Goal: Task Accomplishment & Management: Use online tool/utility

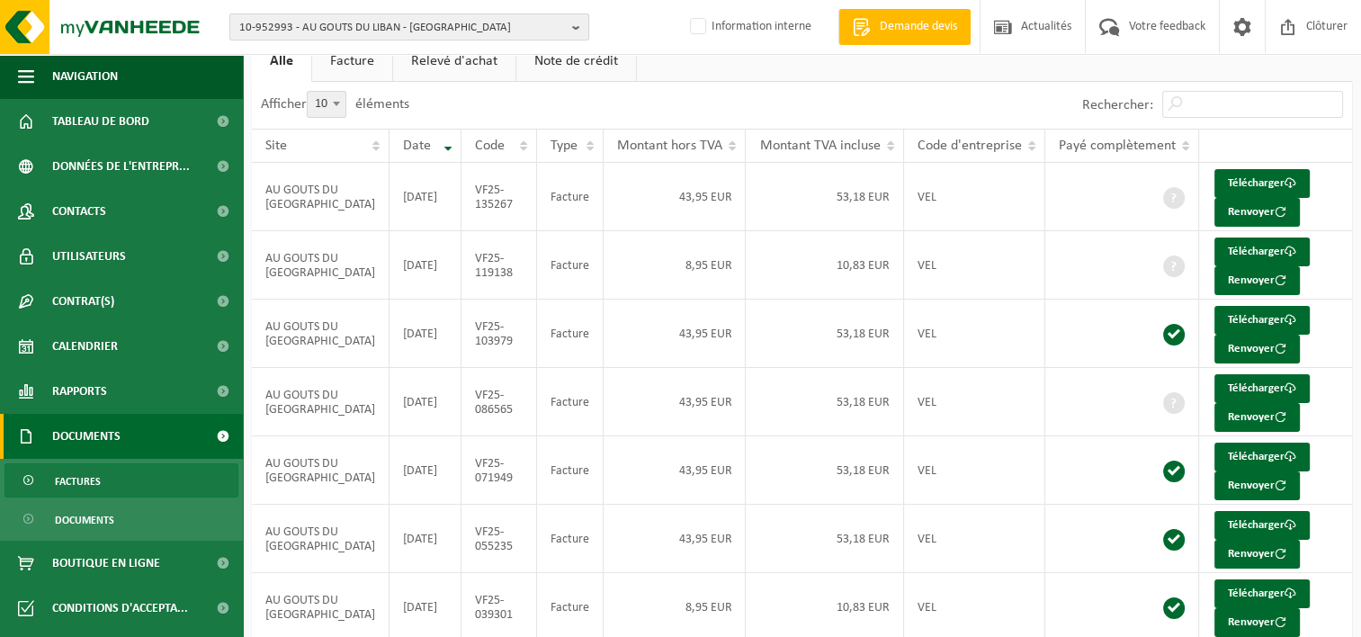
click at [417, 27] on span "10-952993 - AU GOUTS DU LIBAN - FERNELMONT" at bounding box center [402, 27] width 326 height 27
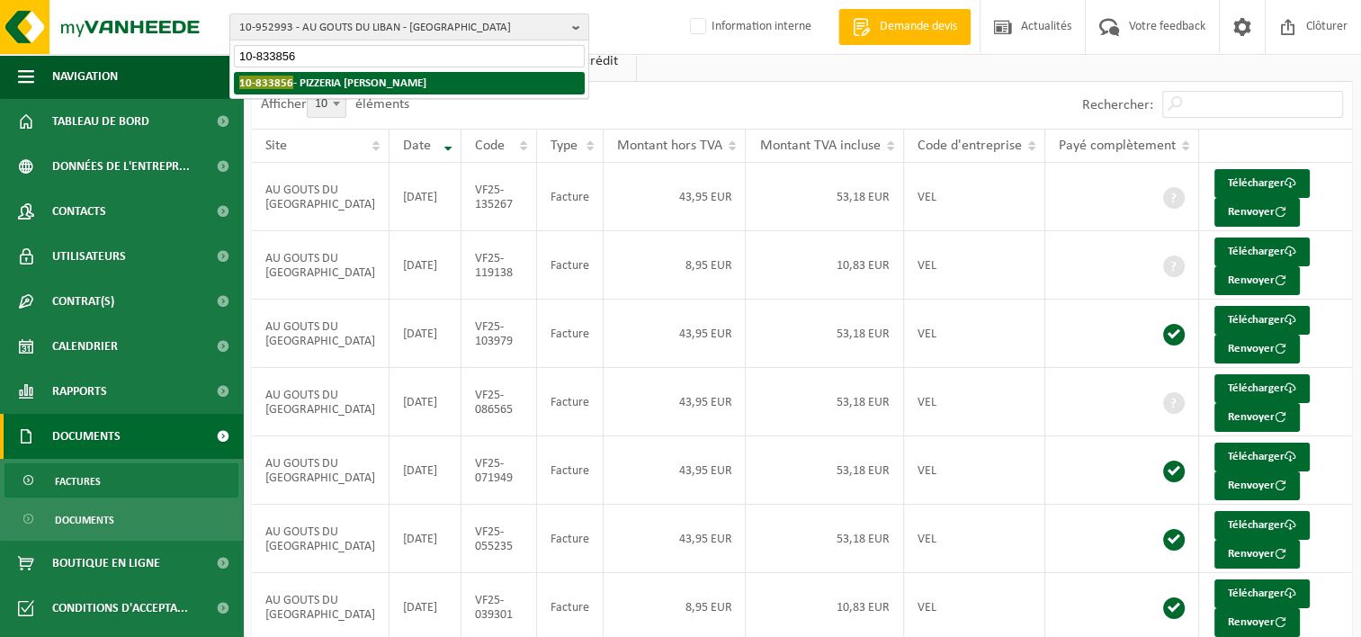
type input "10-833856"
click at [408, 85] on strong "10-833856 - PIZZERIA DIEGO SRL - WANZE" at bounding box center [332, 82] width 187 height 13
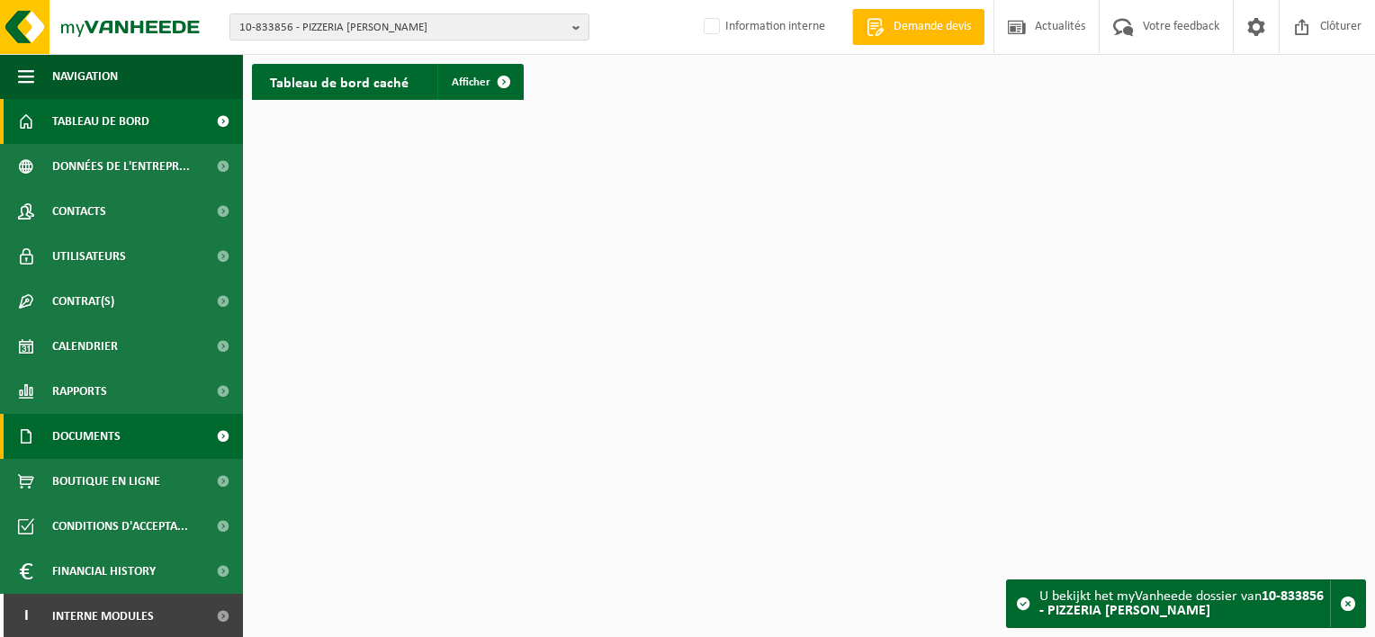
click at [123, 444] on link "Documents" at bounding box center [121, 436] width 243 height 45
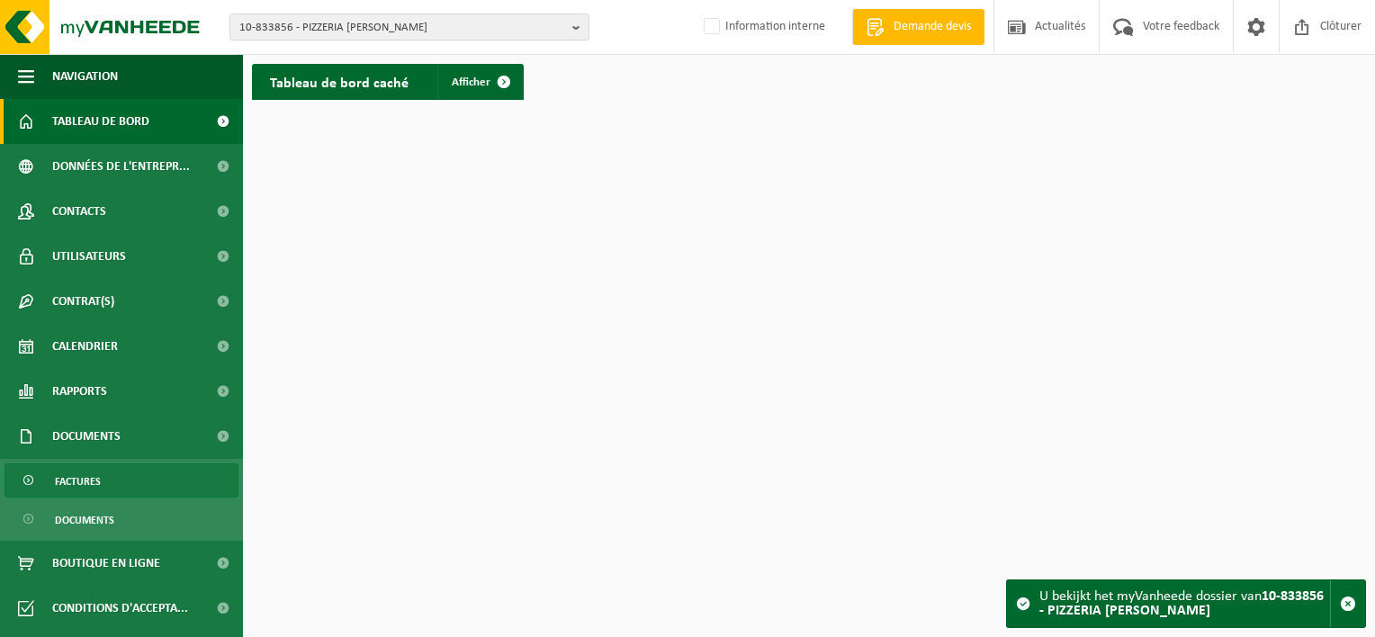
click at [121, 480] on link "Factures" at bounding box center [121, 480] width 234 height 34
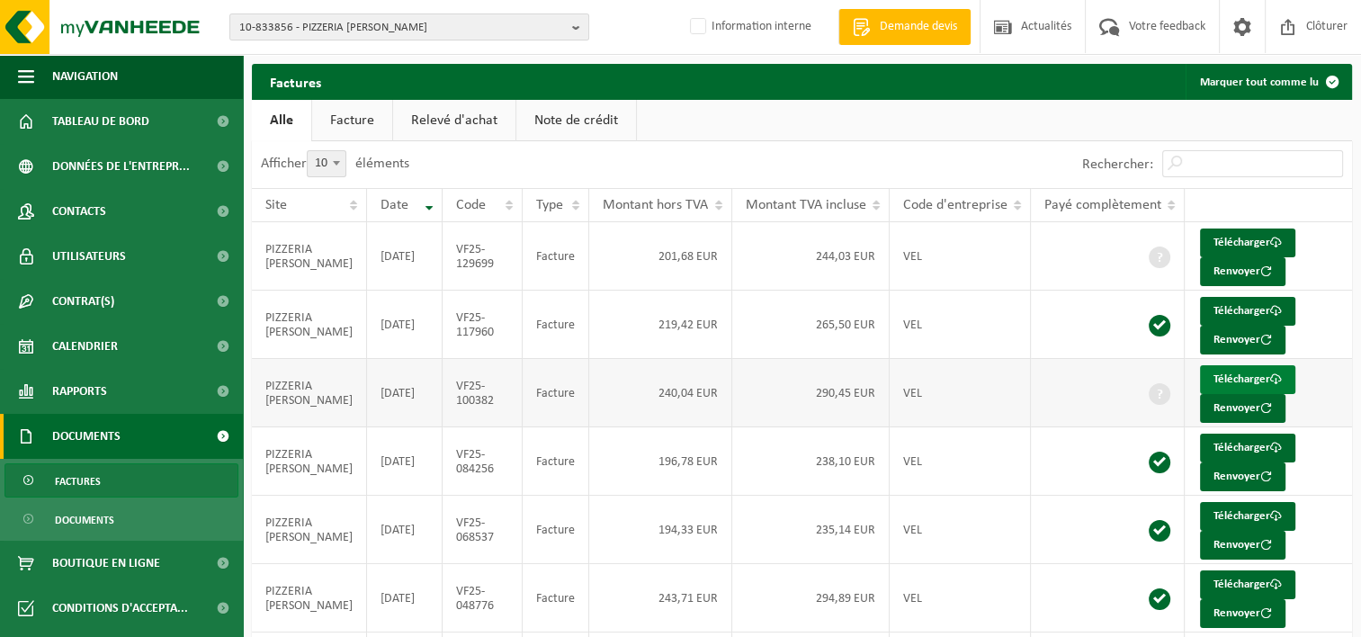
click at [1241, 377] on link "Télécharger" at bounding box center [1247, 379] width 95 height 29
click at [1236, 309] on link "Télécharger" at bounding box center [1247, 311] width 95 height 29
click at [342, 29] on span "10-833856 - PIZZERIA DIEGO SRL - WANZE" at bounding box center [402, 27] width 326 height 27
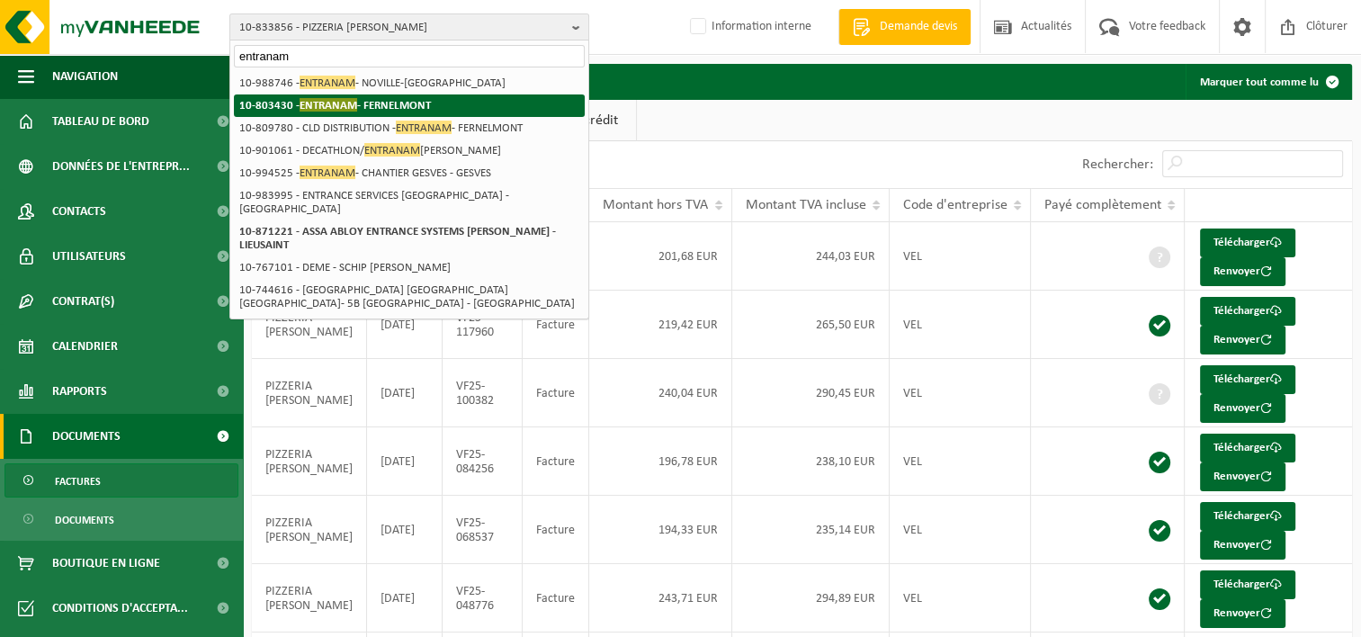
type input "entranam"
click at [412, 108] on strong "10-803430 - ENTRANAM - FERNELMONT" at bounding box center [335, 104] width 192 height 13
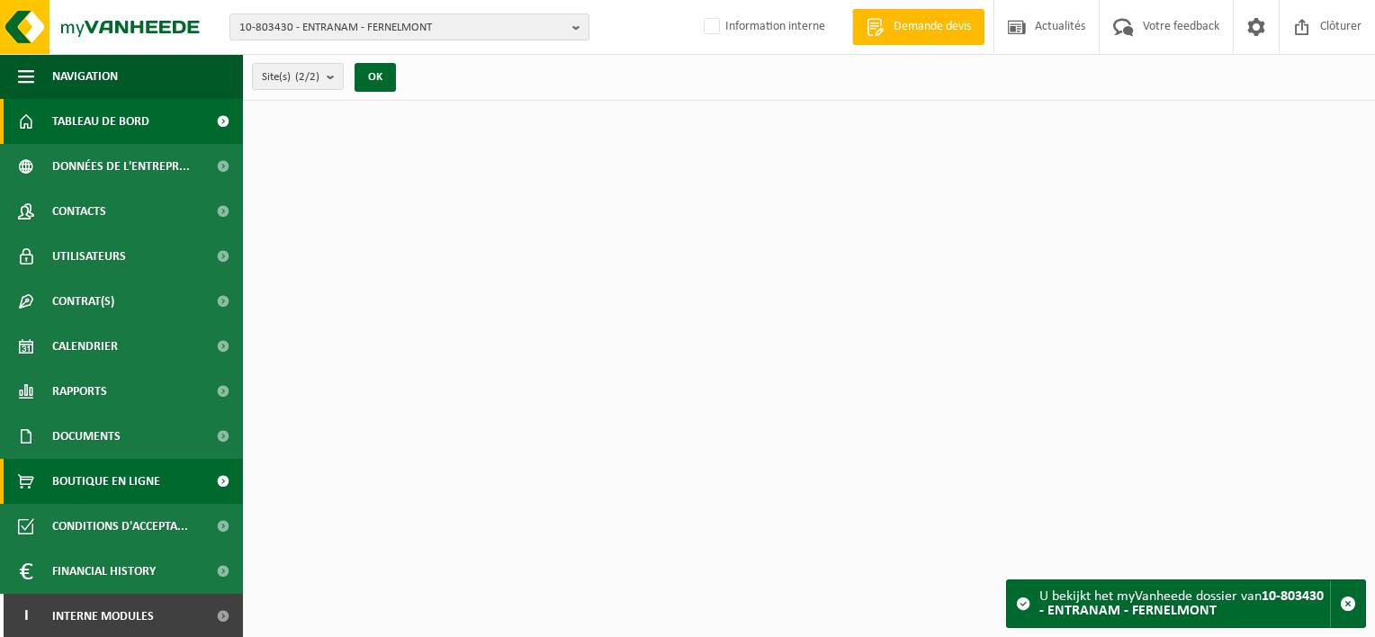
click at [127, 471] on span "Boutique en ligne" at bounding box center [106, 481] width 108 height 45
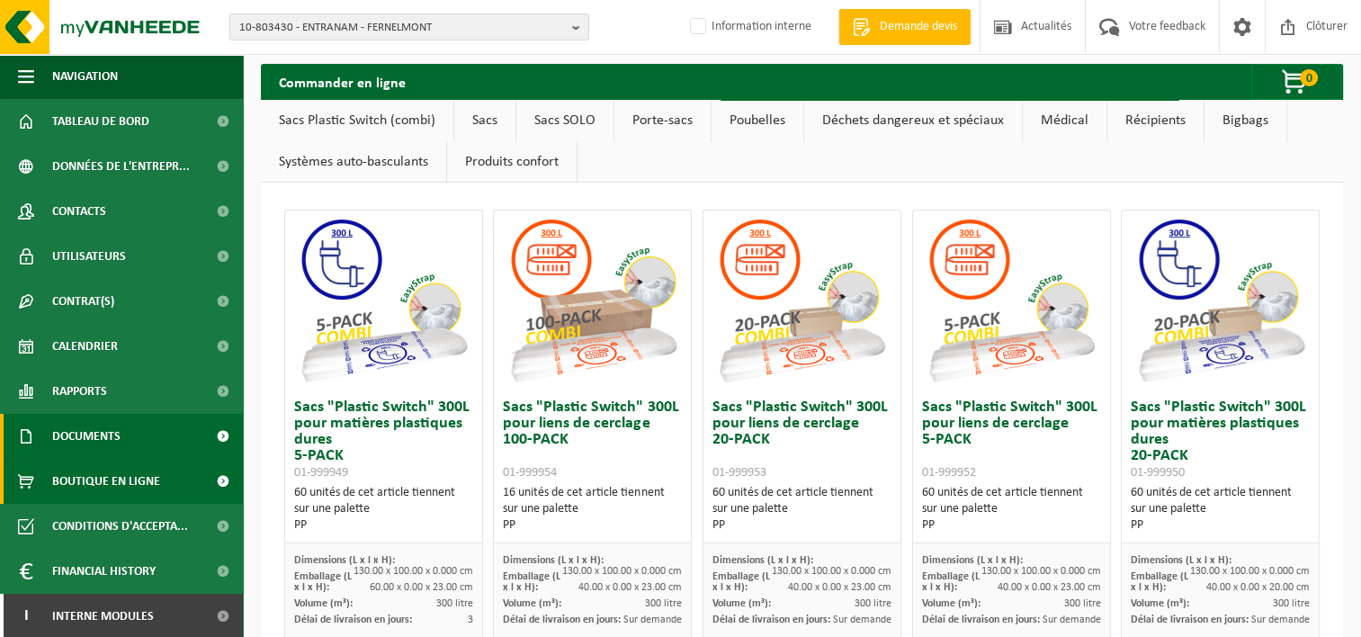
click at [137, 436] on link "Documents" at bounding box center [121, 436] width 243 height 45
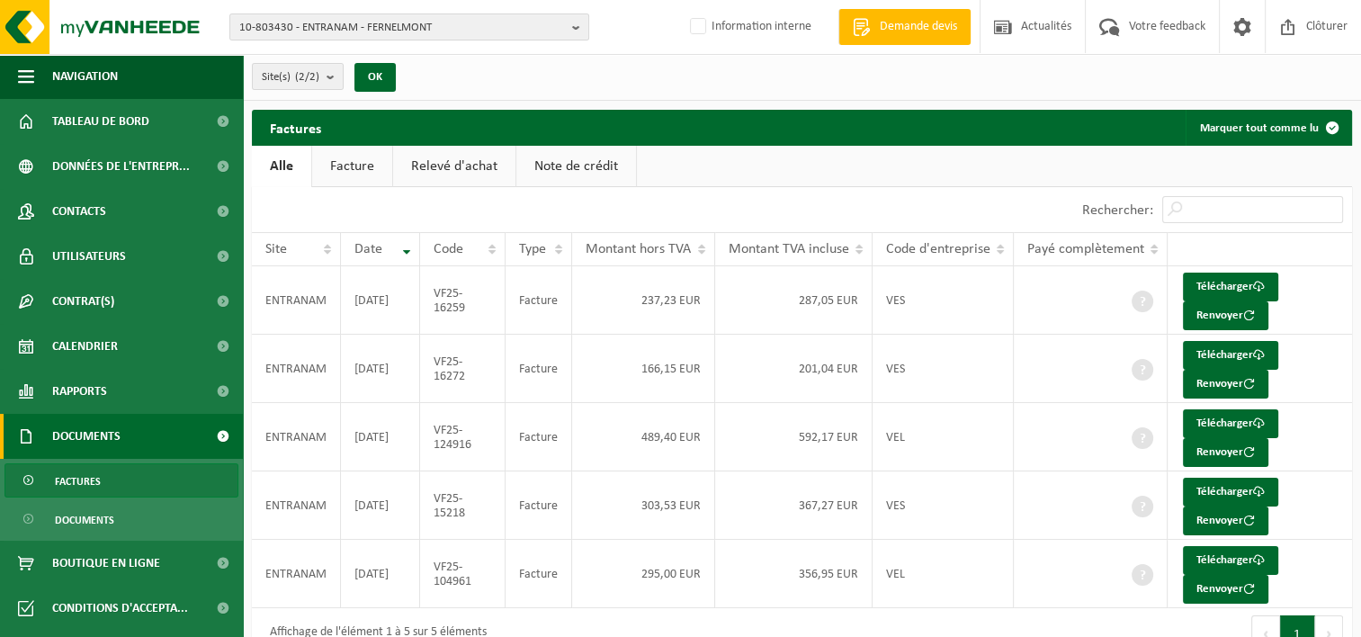
click at [139, 468] on link "Factures" at bounding box center [121, 480] width 234 height 34
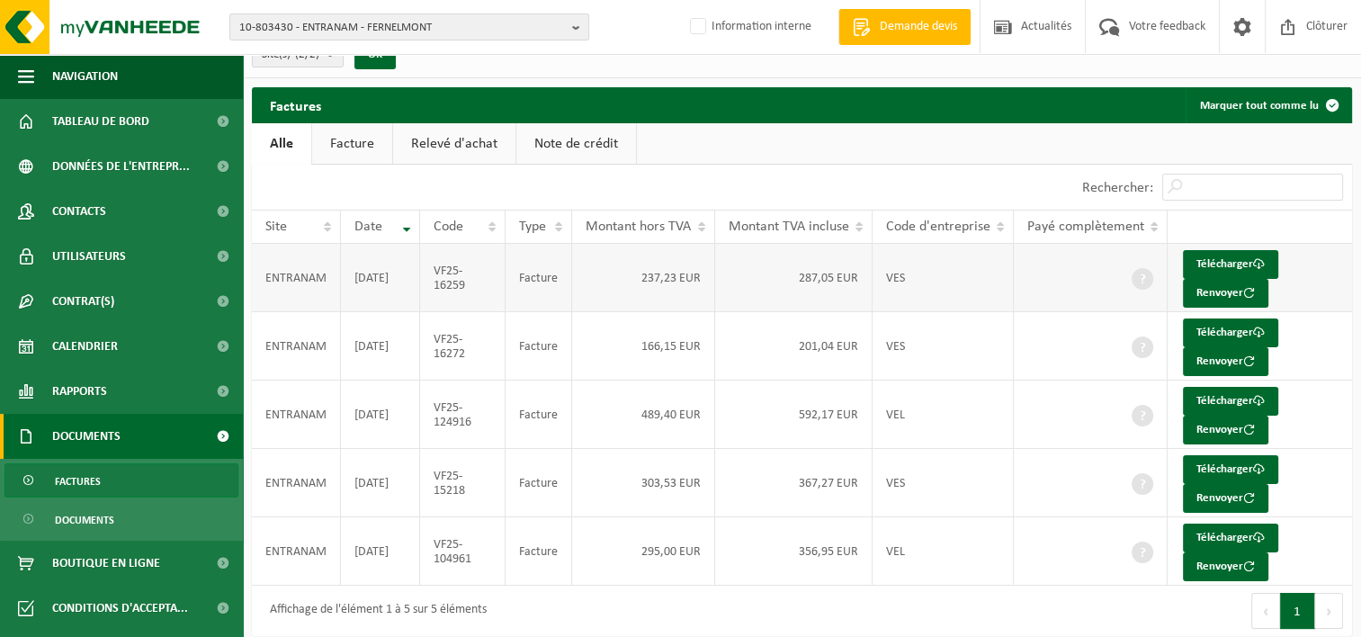
scroll to position [35, 0]
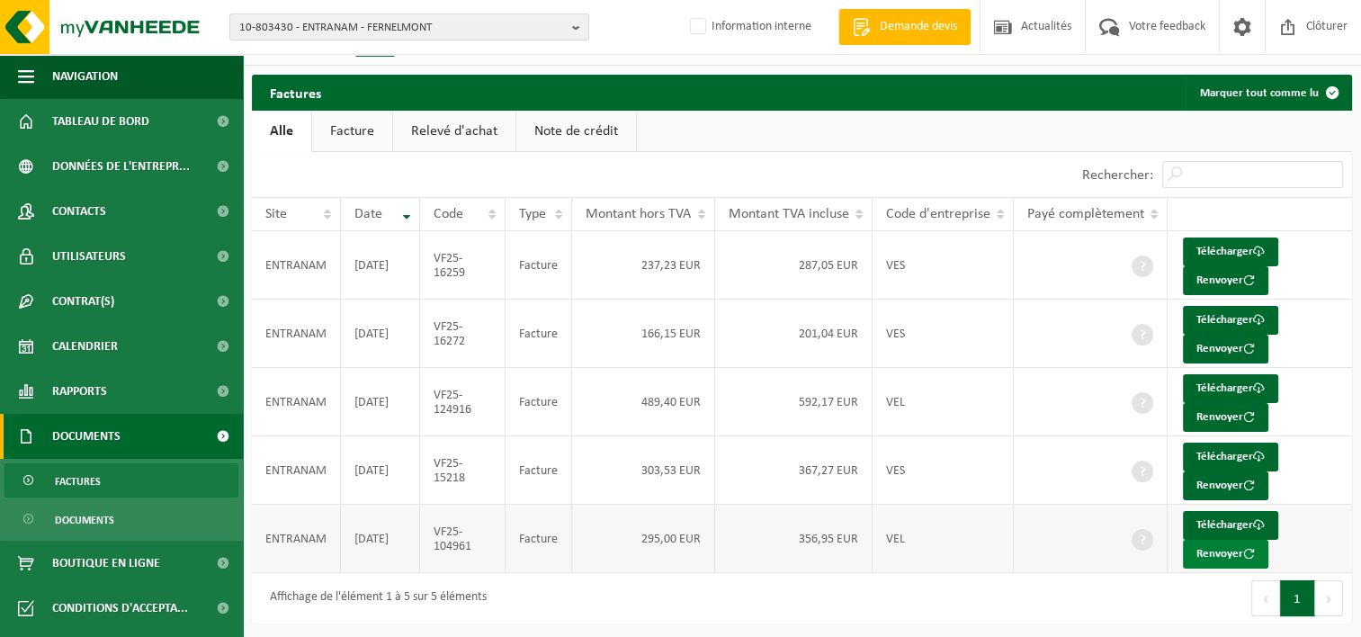
click at [1220, 545] on button "Renvoyer" at bounding box center [1225, 554] width 85 height 29
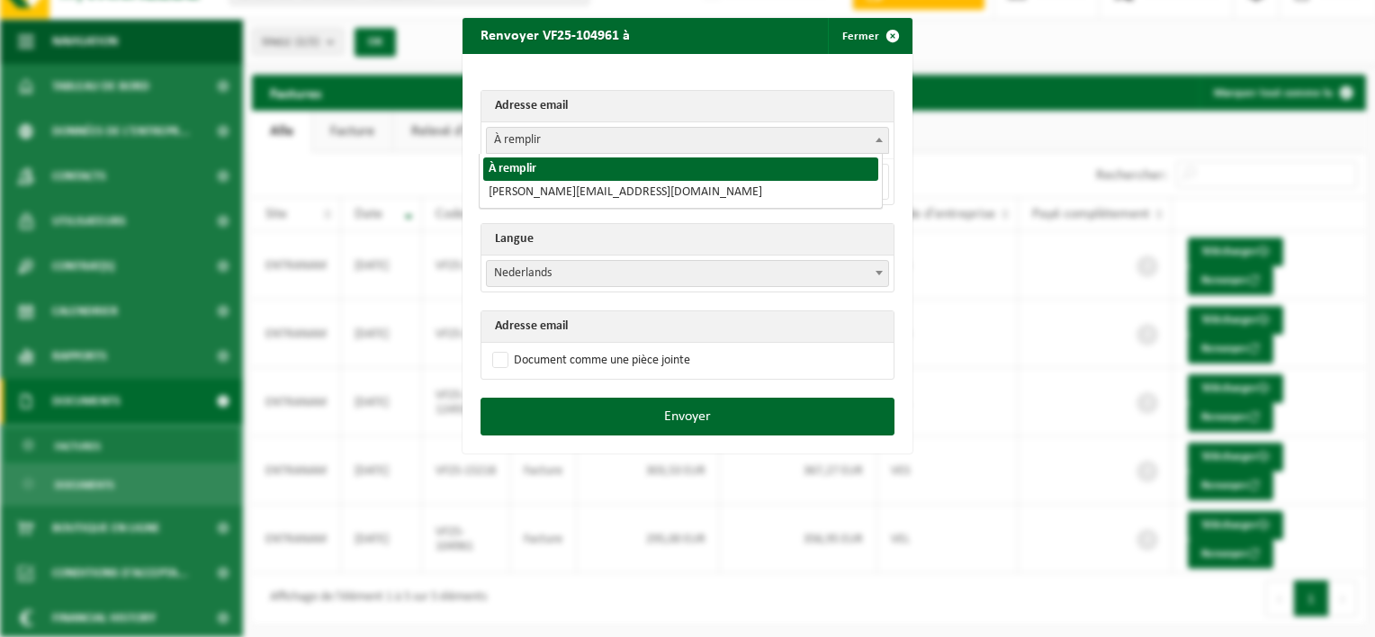
click at [596, 134] on span "À remplir" at bounding box center [687, 140] width 401 height 25
click at [585, 139] on span "À remplir" at bounding box center [687, 140] width 401 height 25
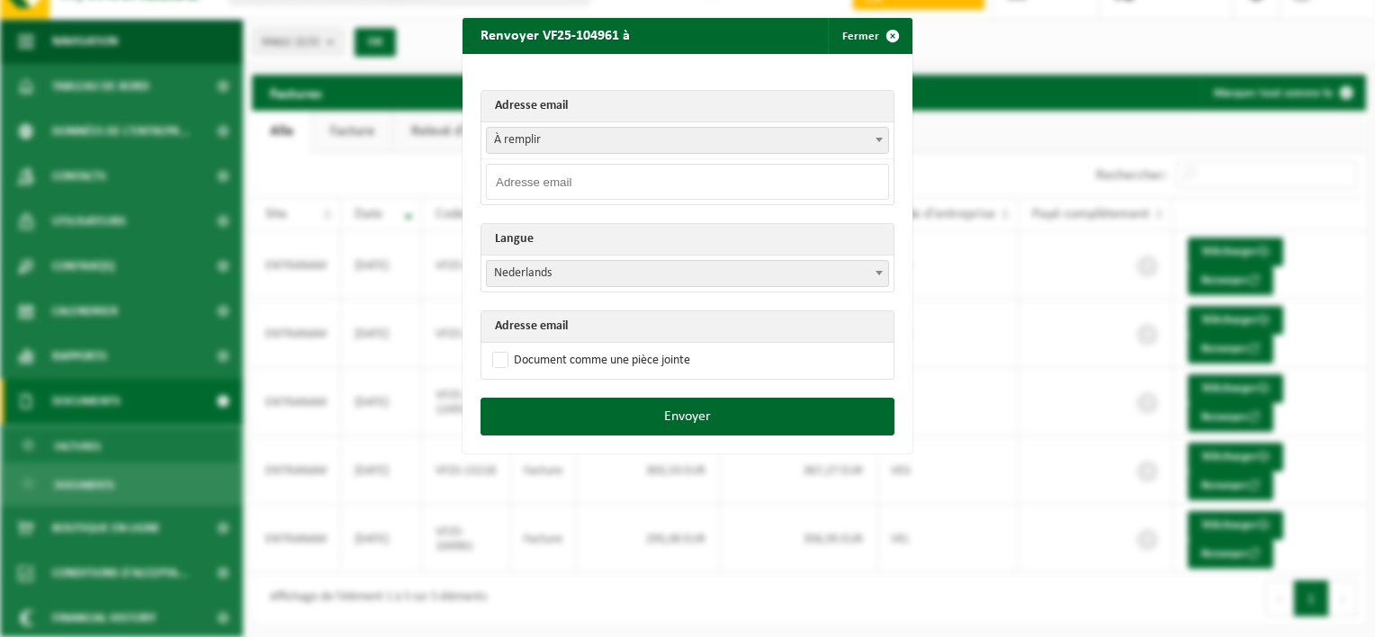
click at [533, 176] on input "email" at bounding box center [687, 182] width 403 height 36
paste input "10-996605"
type input "10-996605"
drag, startPoint x: 560, startPoint y: 182, endPoint x: 418, endPoint y: 180, distance: 142.2
click at [418, 180] on div "Renvoyer VF25-104961 à Fermer Adresse email À remplir [EMAIL_ADDRESS][DOMAIN_NA…" at bounding box center [687, 318] width 1375 height 637
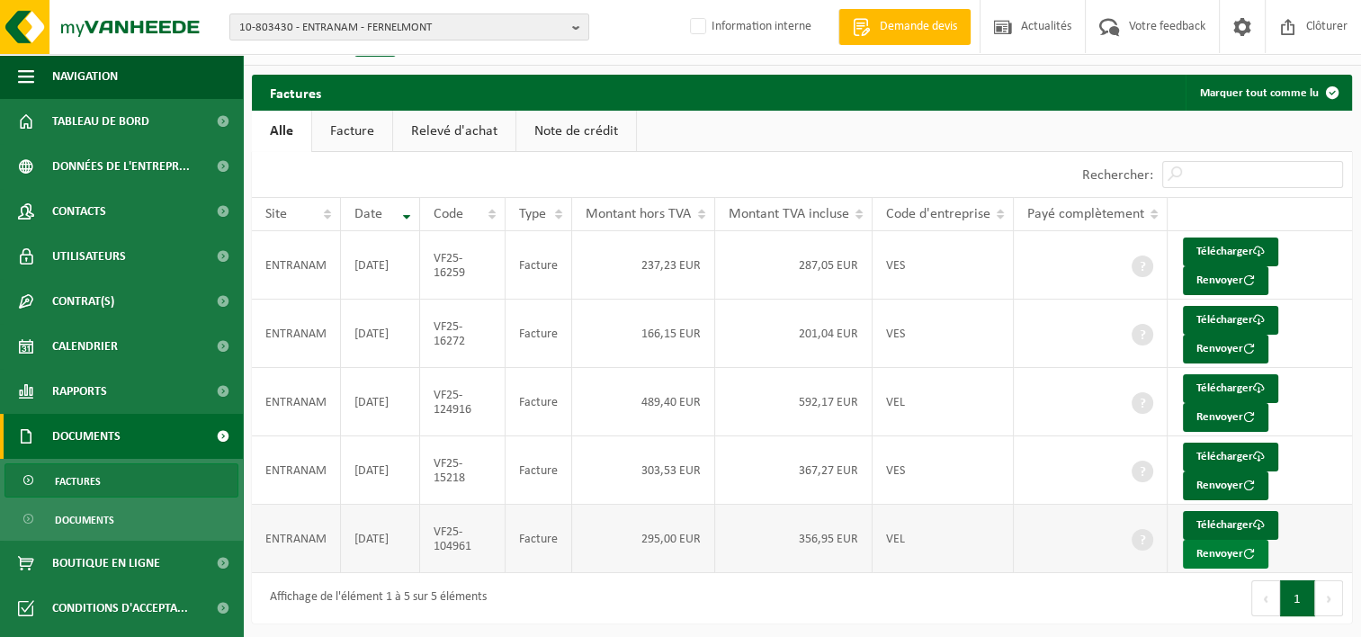
click at [1222, 551] on button "Renvoyer" at bounding box center [1225, 554] width 85 height 29
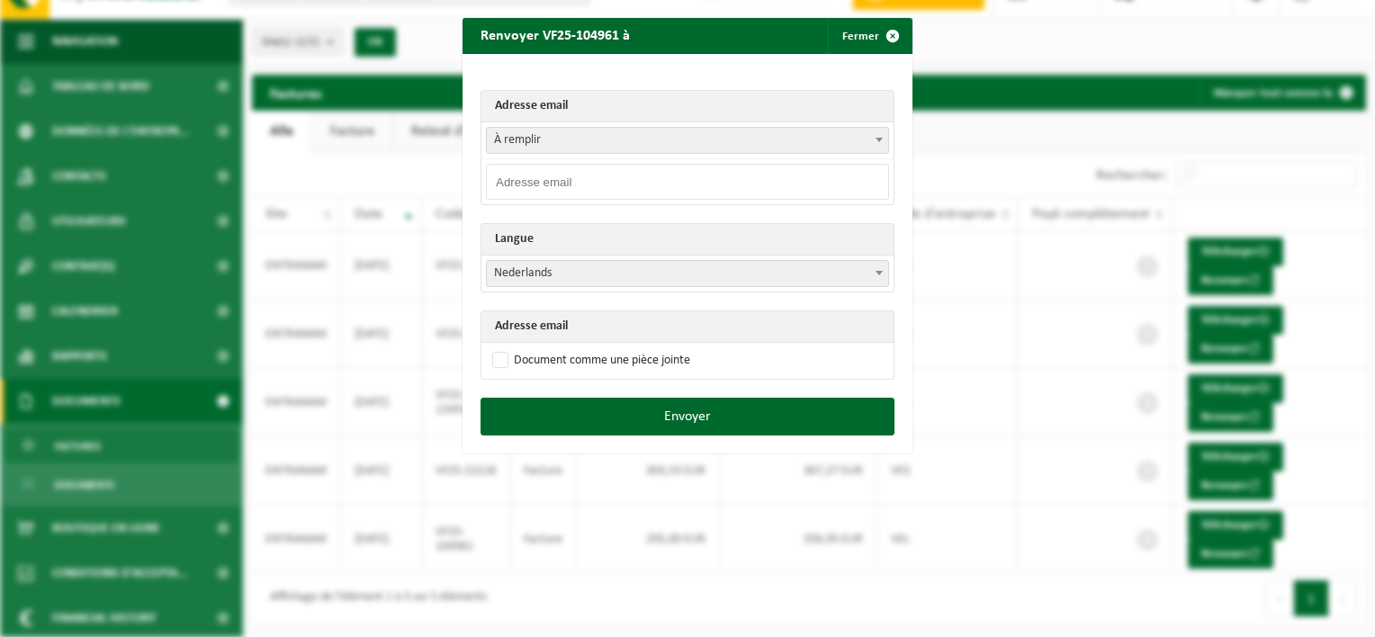
drag, startPoint x: 548, startPoint y: 172, endPoint x: 564, endPoint y: 189, distance: 23.5
click at [550, 175] on input "email" at bounding box center [687, 182] width 403 height 36
click at [597, 181] on input "invoice@entranam" at bounding box center [687, 182] width 403 height 36
type input "[EMAIL_ADDRESS][DOMAIN_NAME]"
drag, startPoint x: 617, startPoint y: 180, endPoint x: 436, endPoint y: 176, distance: 180.9
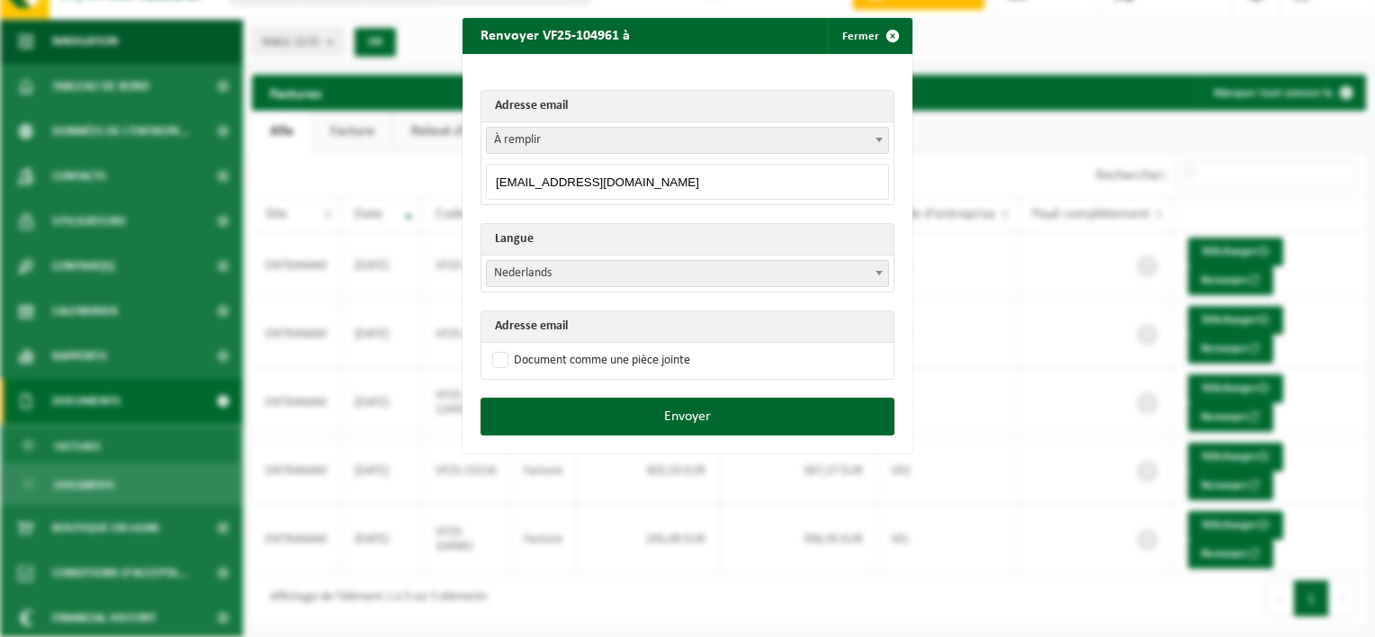
click at [436, 176] on div "Renvoyer VF25-104961 à Fermer Adresse email À remplir [EMAIL_ADDRESS][DOMAIN_NA…" at bounding box center [687, 318] width 1375 height 637
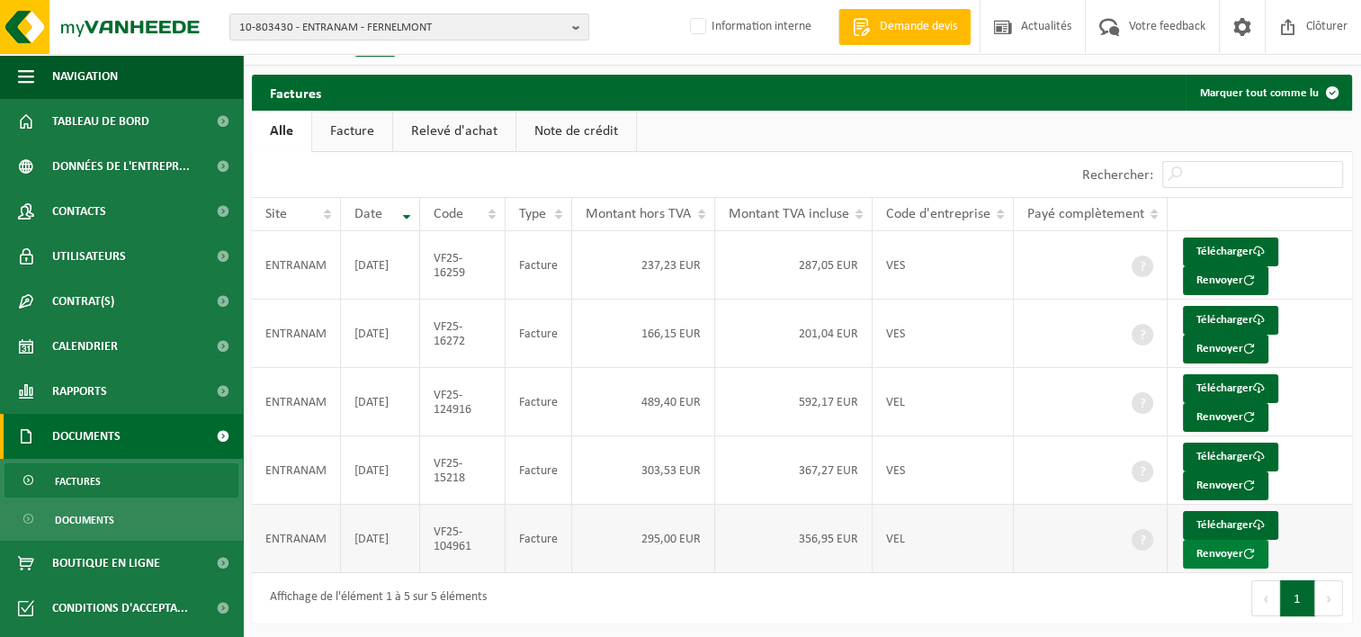
click at [1223, 554] on button "Renvoyer" at bounding box center [1225, 554] width 85 height 29
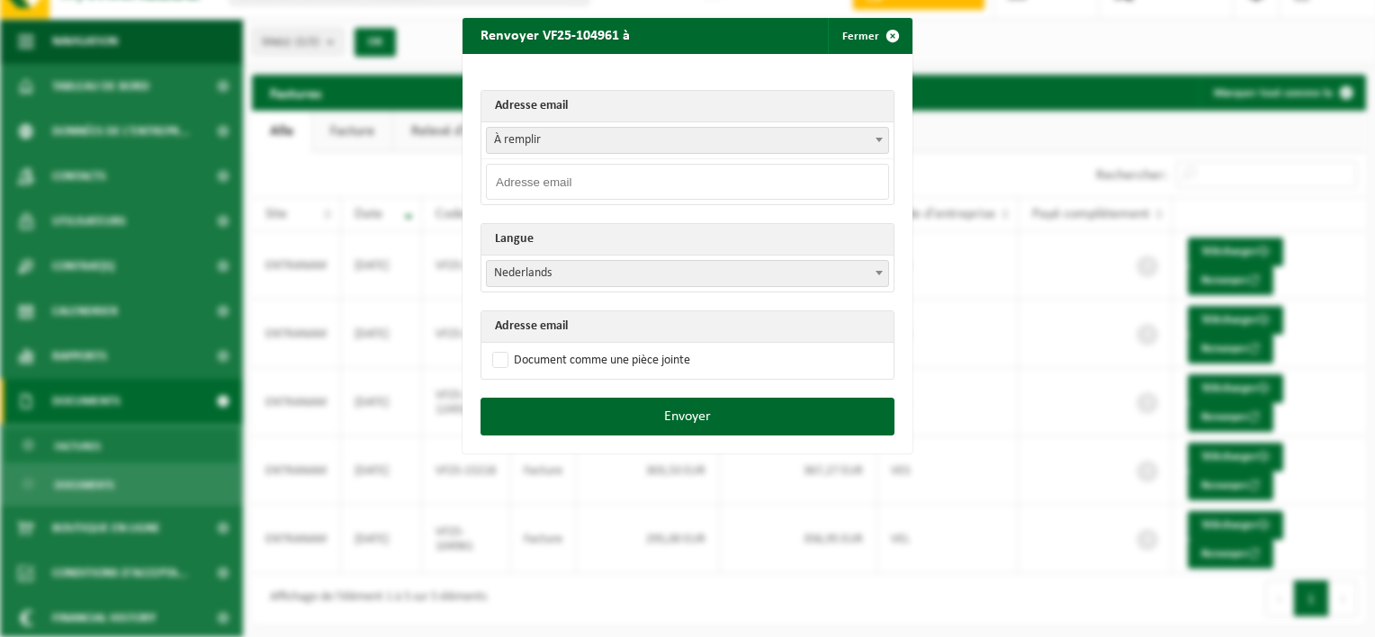
click at [541, 176] on input "email" at bounding box center [687, 182] width 403 height 36
paste input "10-996605"
type input "10-996605"
drag, startPoint x: 547, startPoint y: 182, endPoint x: 417, endPoint y: 181, distance: 129.5
click at [417, 181] on div "Renvoyer VF25-104961 à Fermer Adresse email À remplir [EMAIL_ADDRESS][DOMAIN_NA…" at bounding box center [687, 318] width 1375 height 637
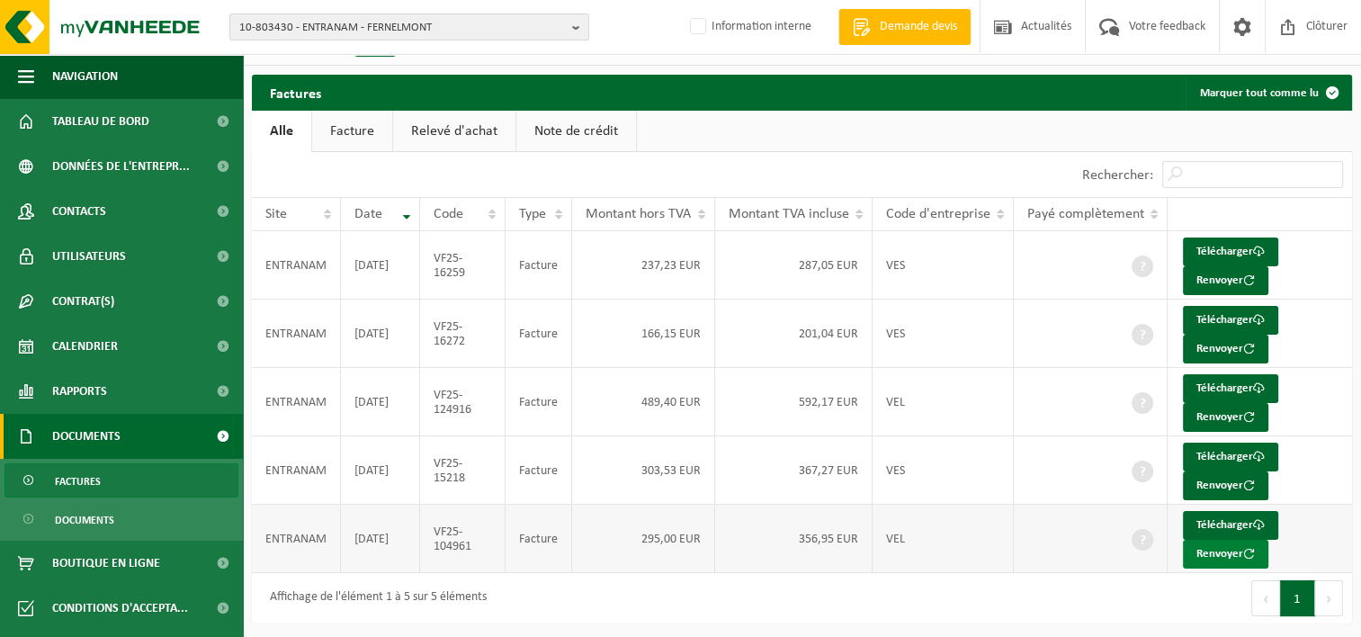
click at [1214, 544] on button "Renvoyer" at bounding box center [1225, 554] width 85 height 29
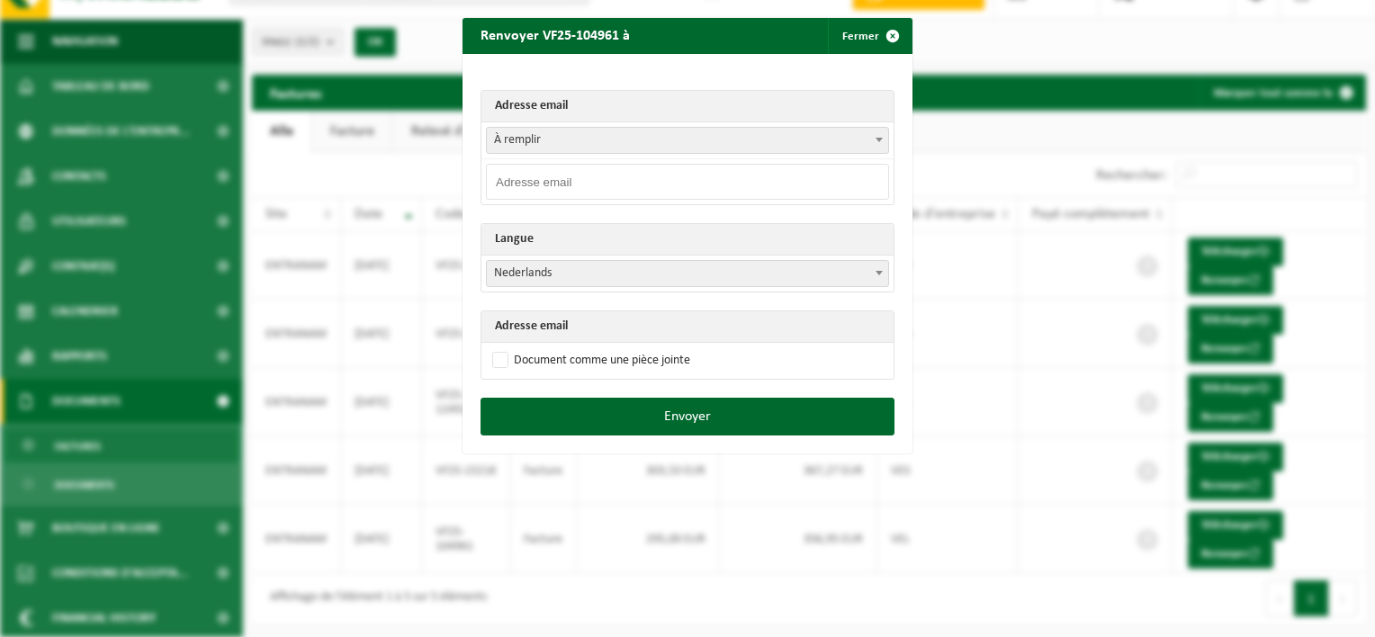
click at [529, 180] on input "email" at bounding box center [687, 182] width 403 height 36
paste input "[EMAIL_ADDRESS][DOMAIN_NAME]"
type input "[EMAIL_ADDRESS][DOMAIN_NAME]"
click at [484, 220] on div "Adresse email À remplir [PERSON_NAME][EMAIL_ADDRESS][DOMAIN_NAME] À remplir [EM…" at bounding box center [687, 226] width 450 height 344
click at [533, 275] on span "Nederlands" at bounding box center [687, 273] width 401 height 25
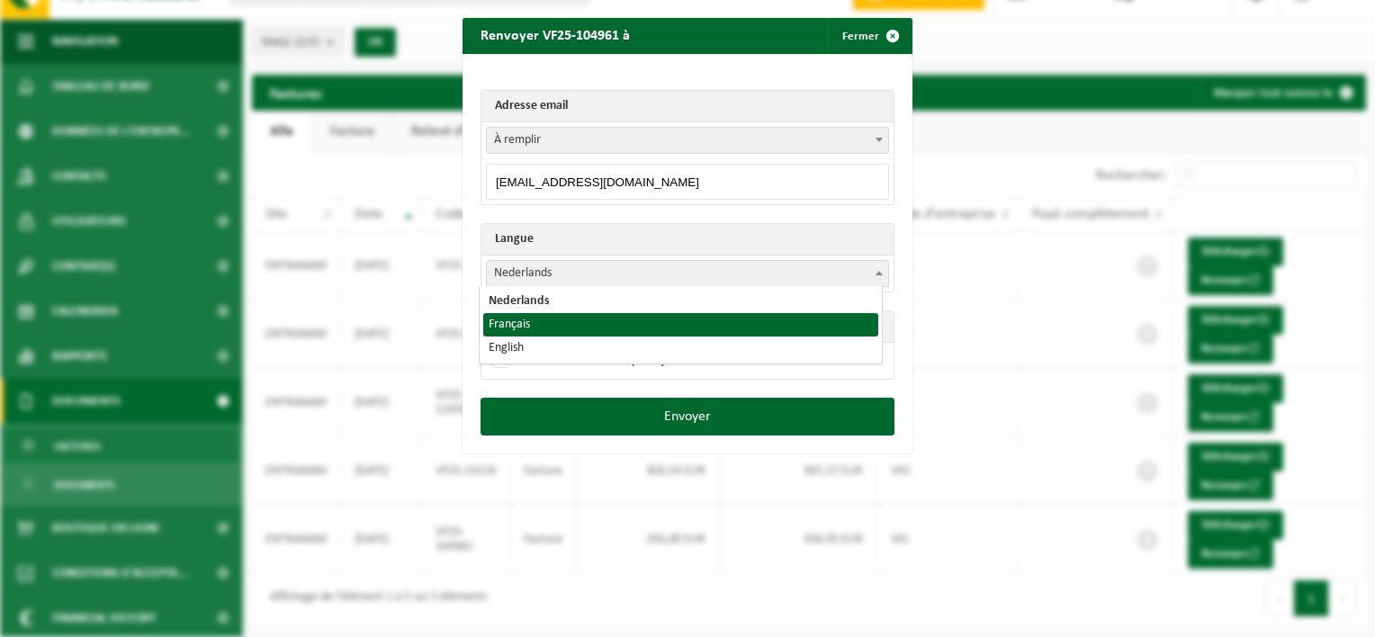
select select "fr"
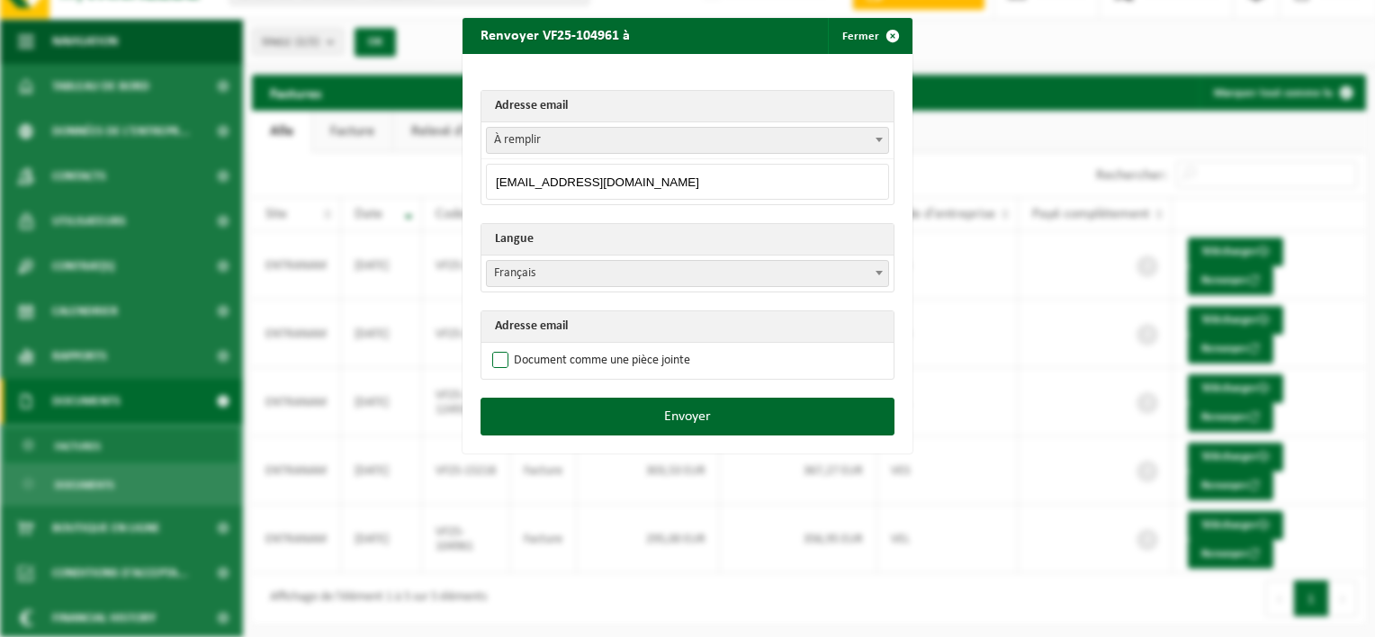
click at [489, 347] on label "Document comme une pièce jointe" at bounding box center [589, 360] width 202 height 27
click at [489, 346] on input "Document comme une pièce jointe" at bounding box center [710, 346] width 450 height 1
checkbox input "true"
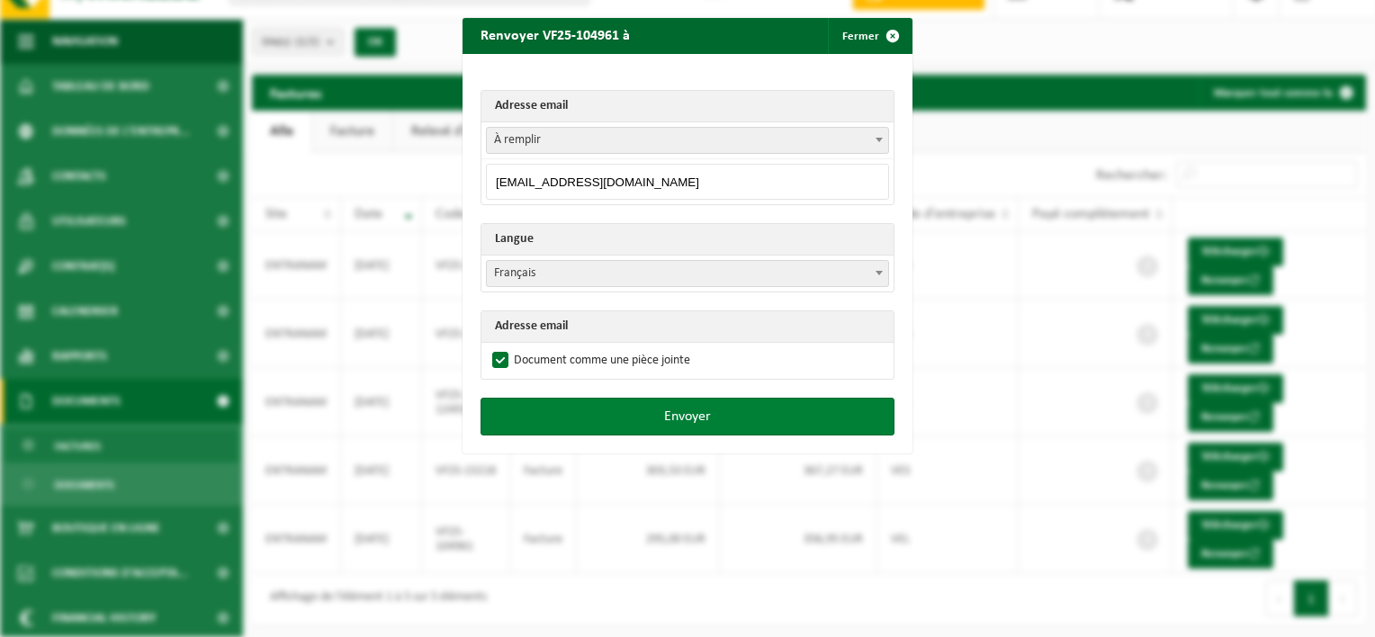
click at [676, 420] on button "Envoyer" at bounding box center [687, 417] width 414 height 38
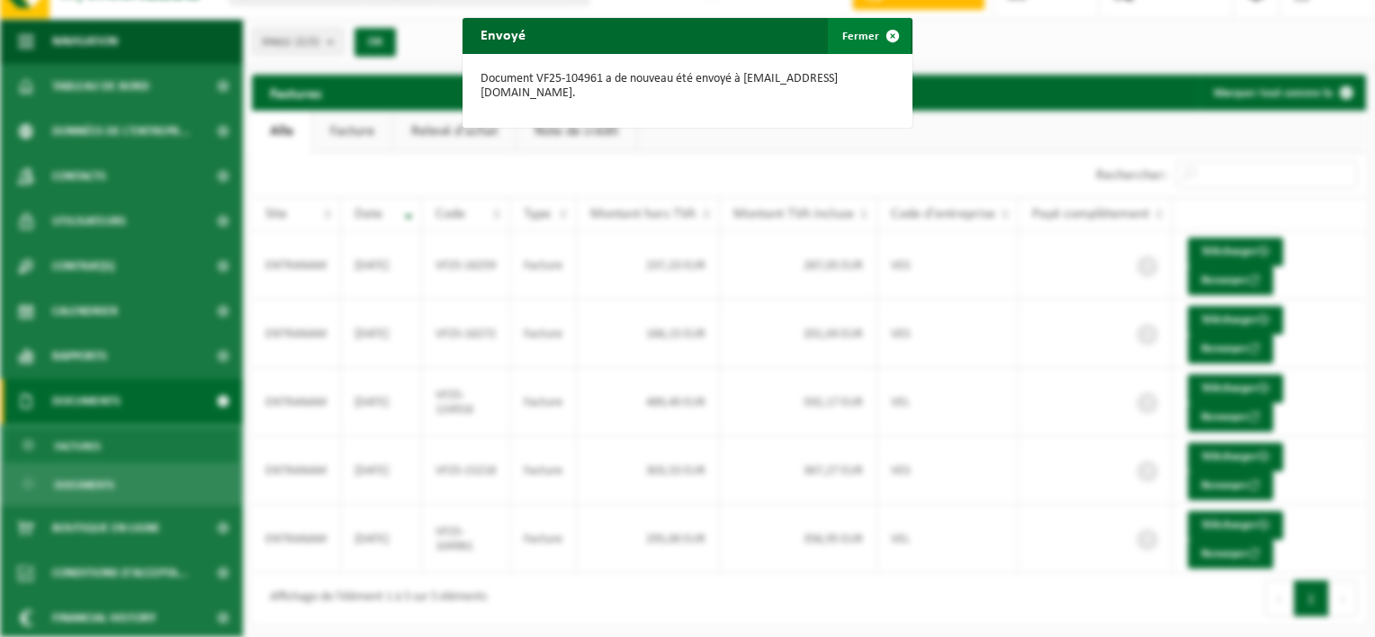
click at [882, 36] on span "button" at bounding box center [892, 36] width 36 height 36
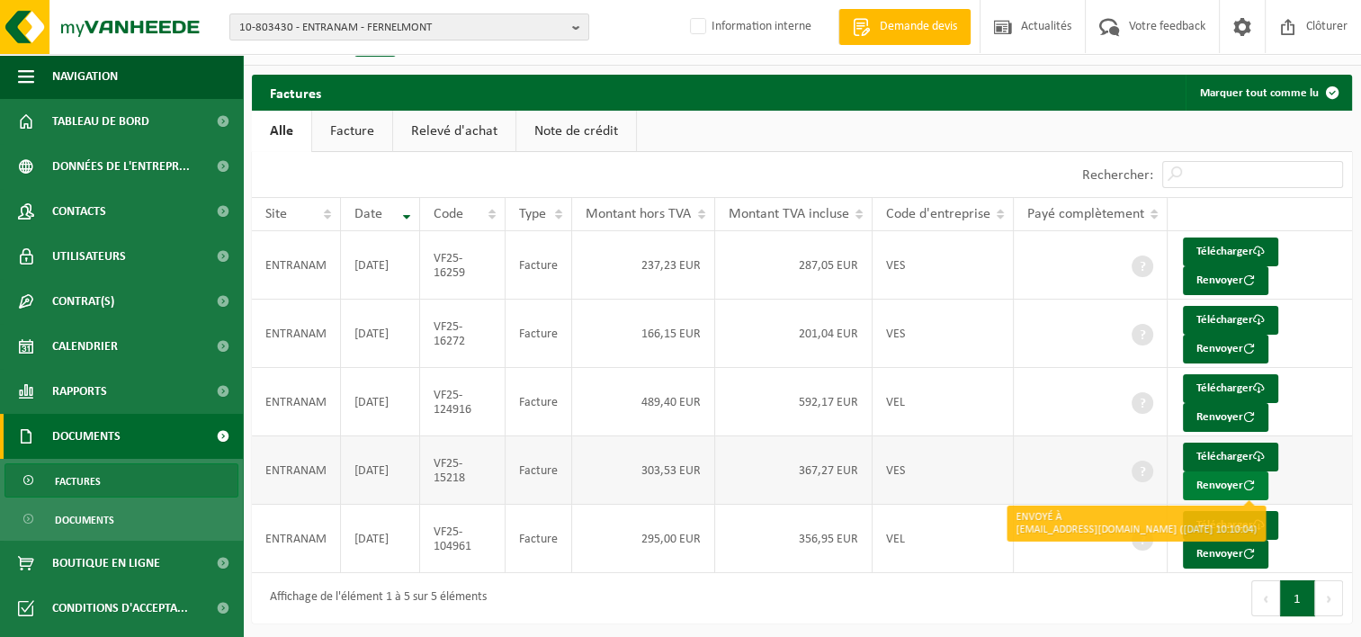
click at [1221, 485] on button "Renvoyer" at bounding box center [1225, 485] width 85 height 29
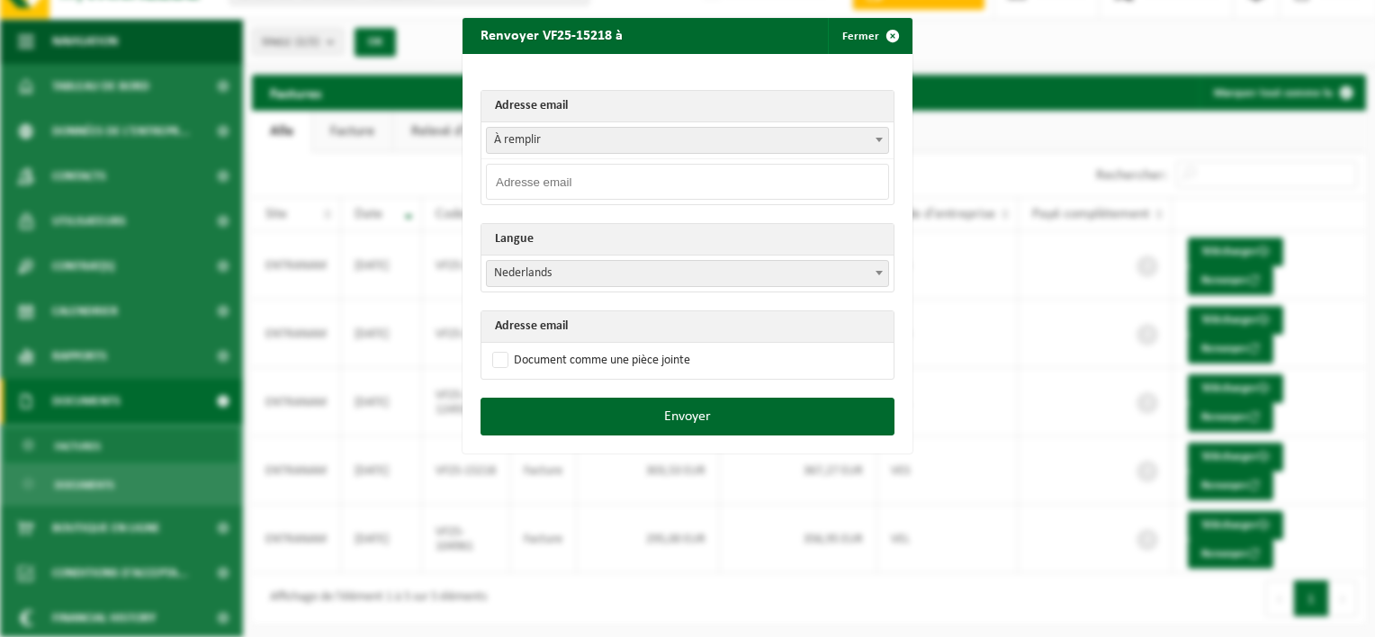
click at [570, 174] on input "email" at bounding box center [687, 182] width 403 height 36
paste input "[EMAIL_ADDRESS][DOMAIN_NAME]"
type input "[EMAIL_ADDRESS][DOMAIN_NAME]"
click at [541, 277] on span "Nederlands" at bounding box center [687, 273] width 401 height 25
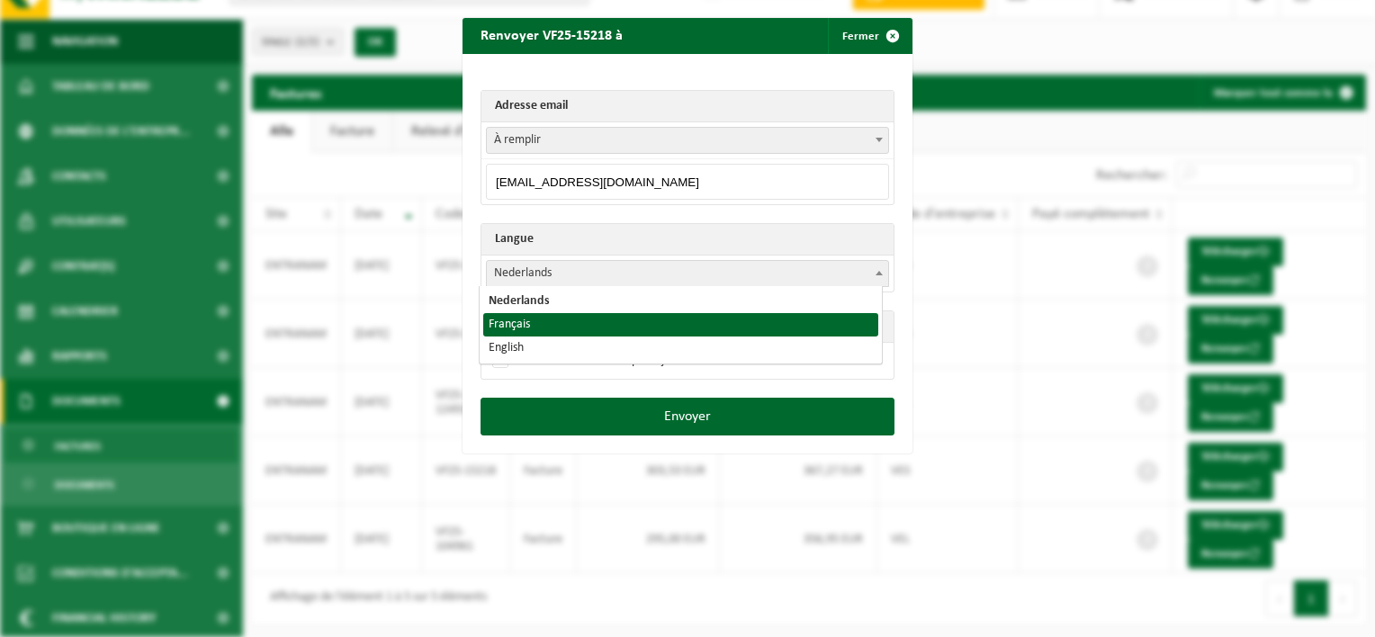
select select "fr"
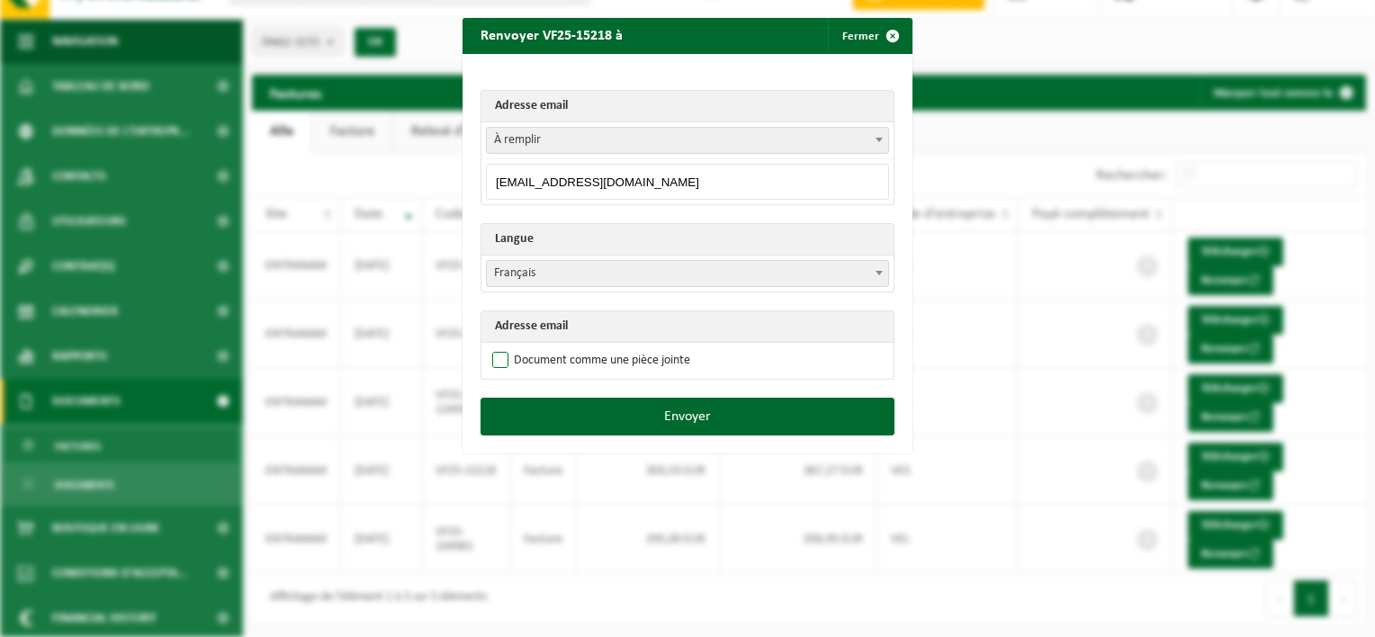
click at [490, 362] on label "Document comme une pièce jointe" at bounding box center [589, 360] width 202 height 27
click at [490, 347] on input "Document comme une pièce jointe" at bounding box center [710, 346] width 450 height 1
checkbox input "true"
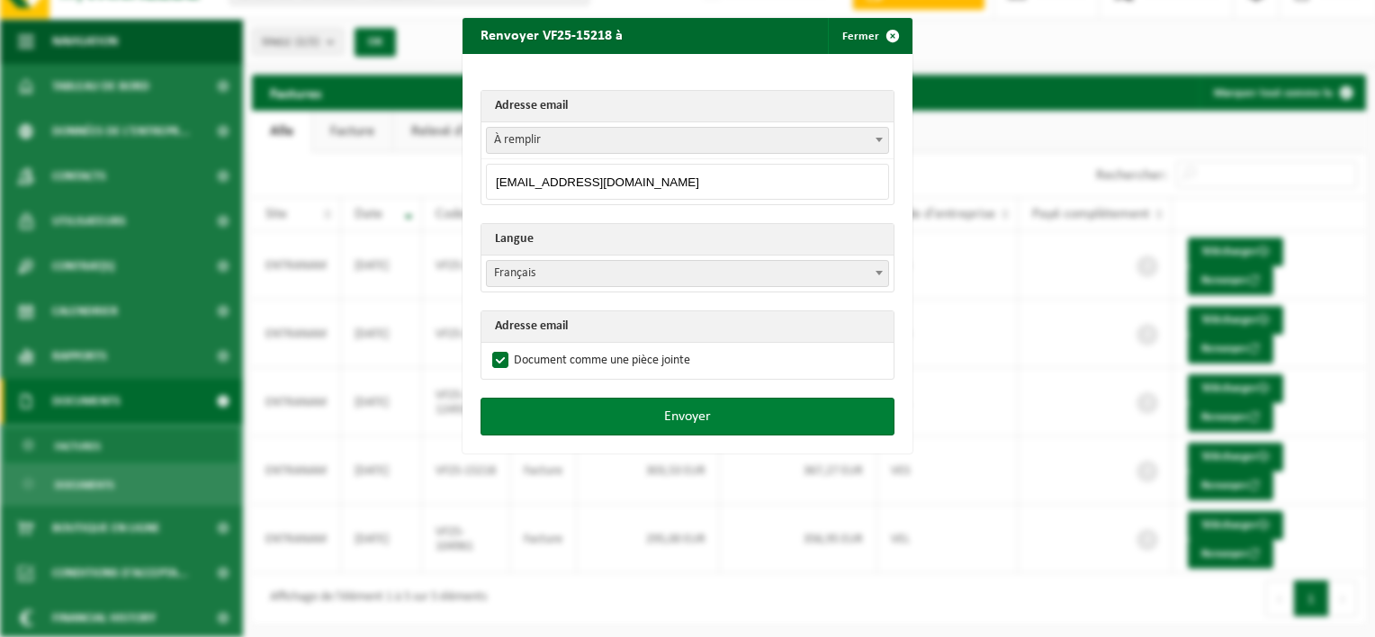
click at [596, 417] on button "Envoyer" at bounding box center [687, 417] width 414 height 38
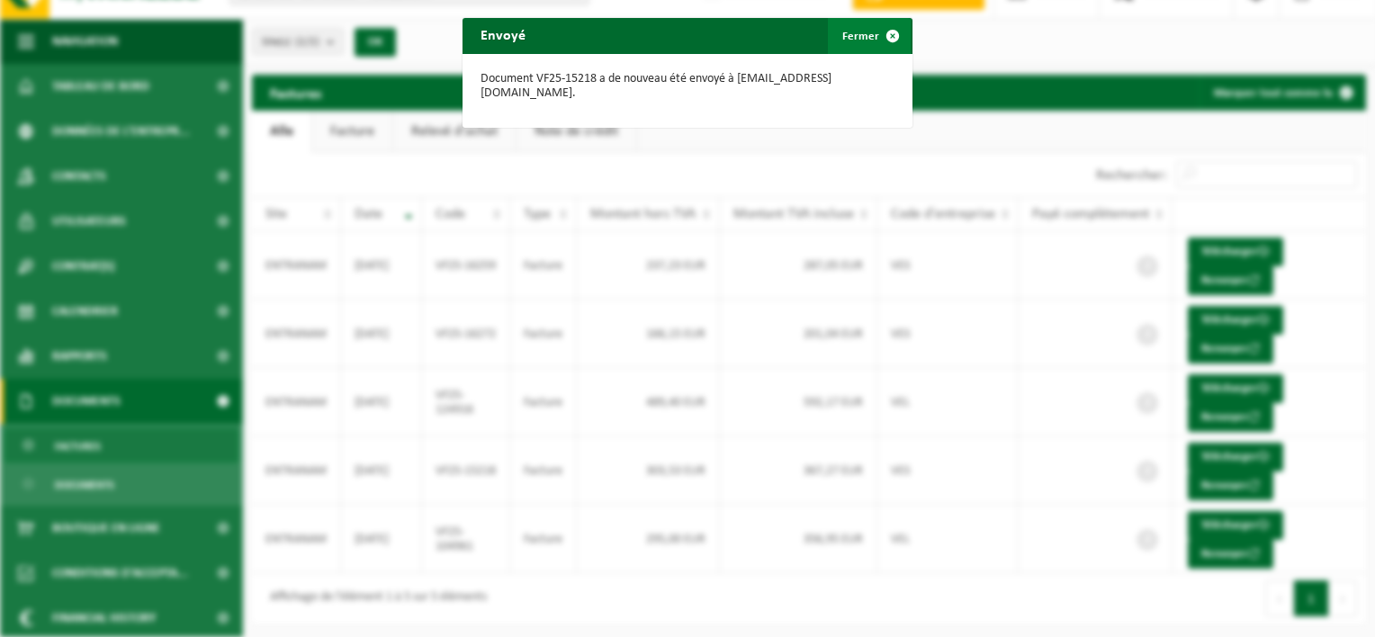
click at [884, 30] on span "button" at bounding box center [892, 36] width 36 height 36
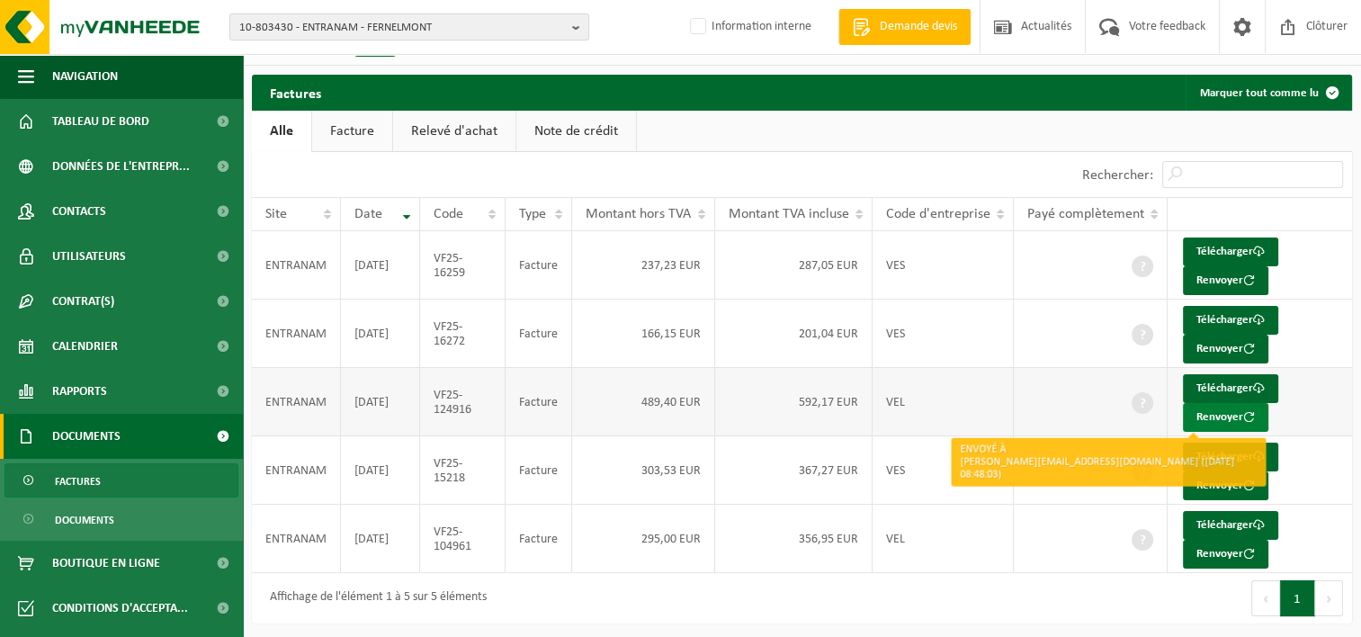
click at [1227, 417] on button "Renvoyer" at bounding box center [1225, 417] width 85 height 29
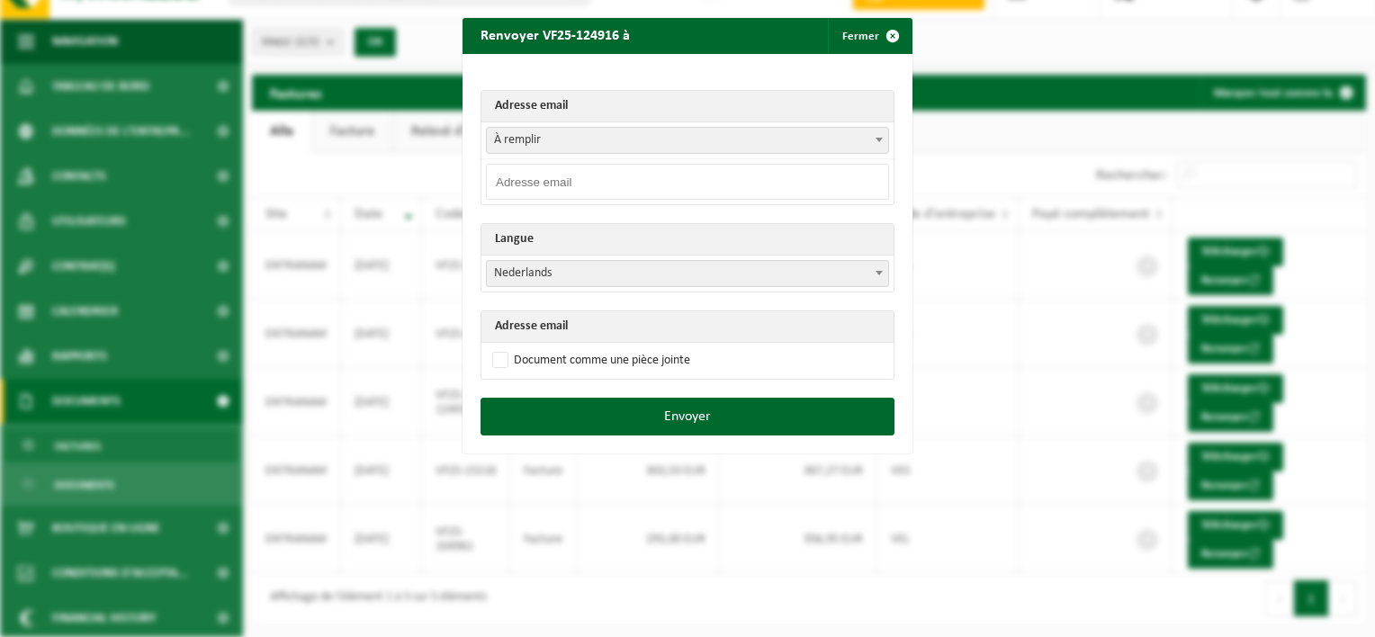
click at [536, 182] on input "email" at bounding box center [687, 182] width 403 height 36
paste input "[EMAIL_ADDRESS][DOMAIN_NAME]"
type input "[EMAIL_ADDRESS][DOMAIN_NAME]"
click at [493, 224] on th "Langue" at bounding box center [687, 239] width 412 height 31
click at [531, 281] on span "Nederlands" at bounding box center [687, 273] width 401 height 25
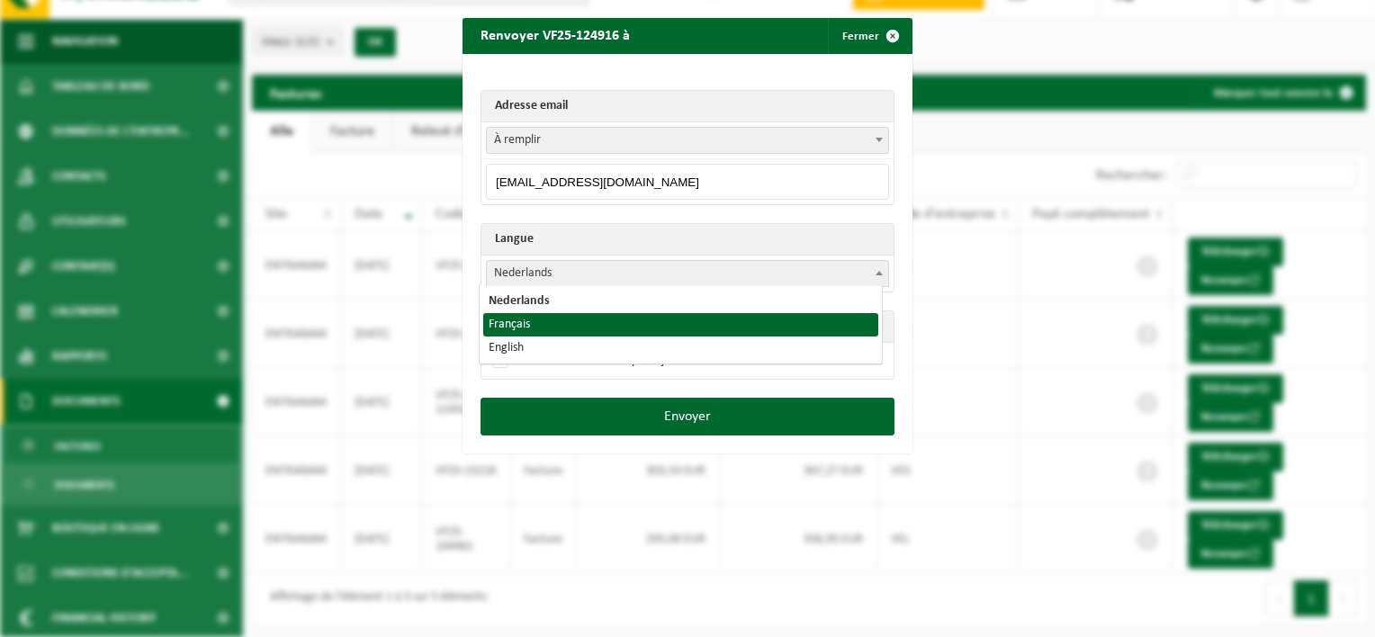
select select "fr"
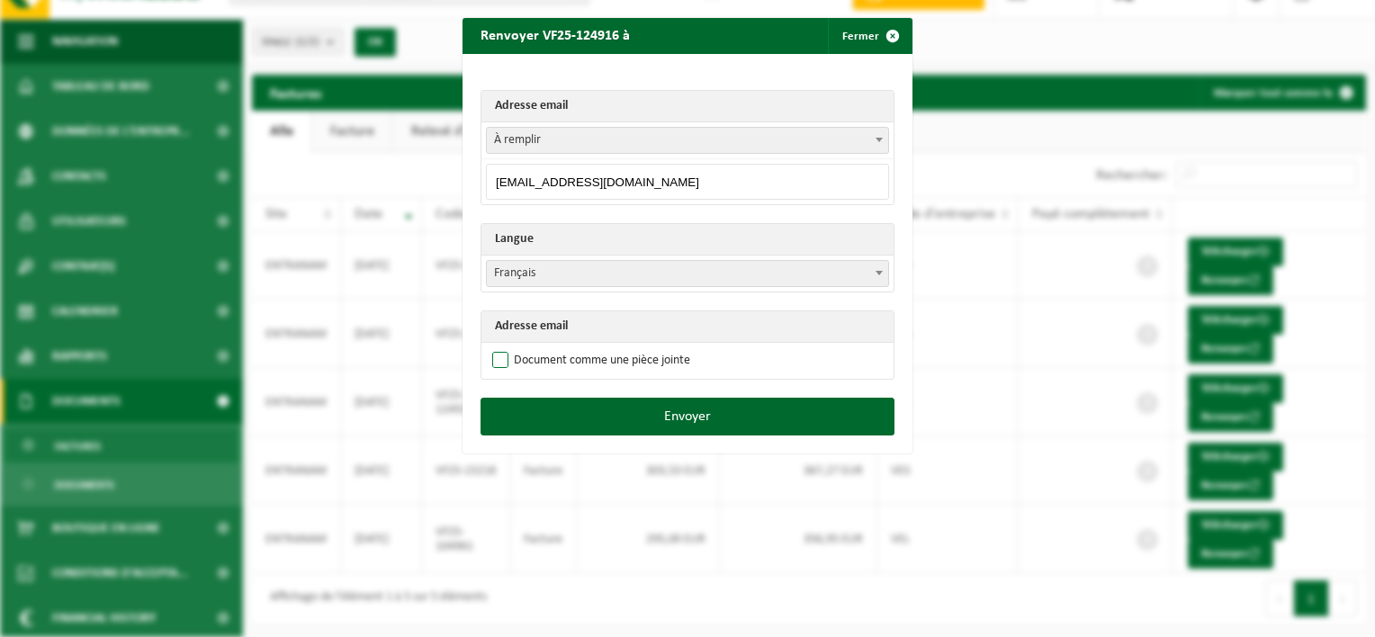
drag, startPoint x: 490, startPoint y: 357, endPoint x: 549, endPoint y: 410, distance: 79.0
click at [490, 358] on label "Document comme une pièce jointe" at bounding box center [589, 360] width 202 height 27
click at [490, 347] on input "Document comme une pièce jointe" at bounding box center [710, 346] width 450 height 1
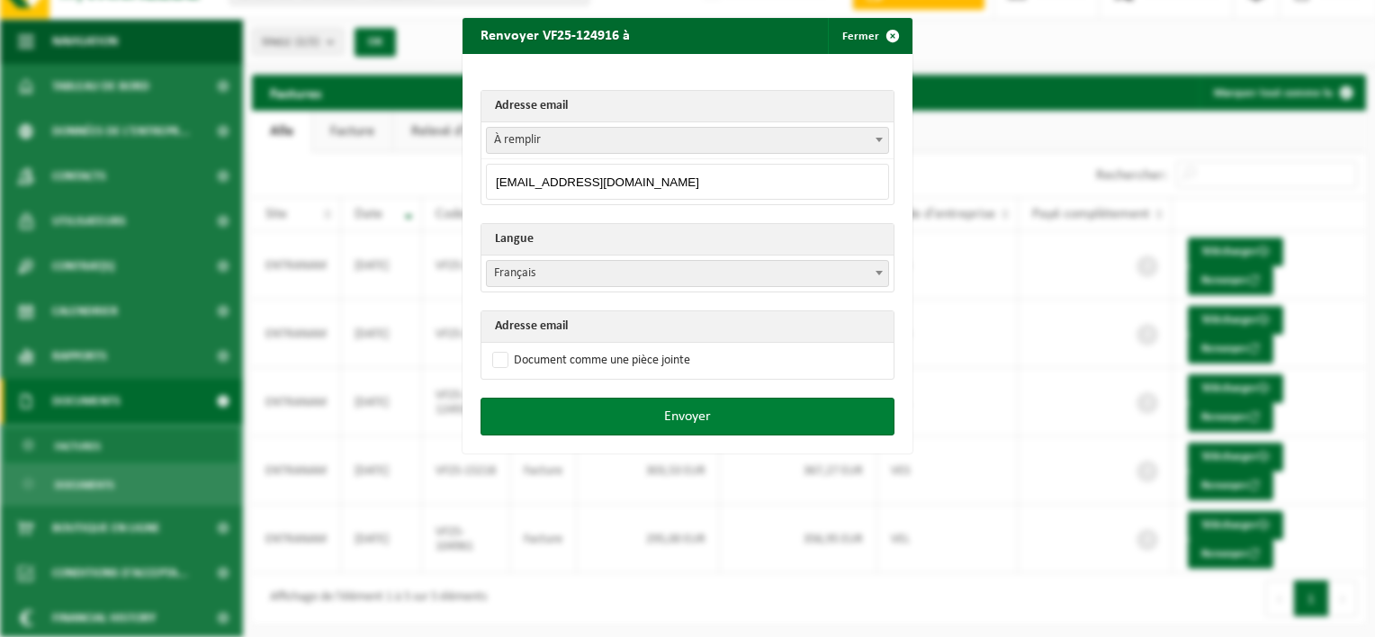
checkbox input "true"
click at [622, 410] on button "Envoyer" at bounding box center [687, 417] width 414 height 38
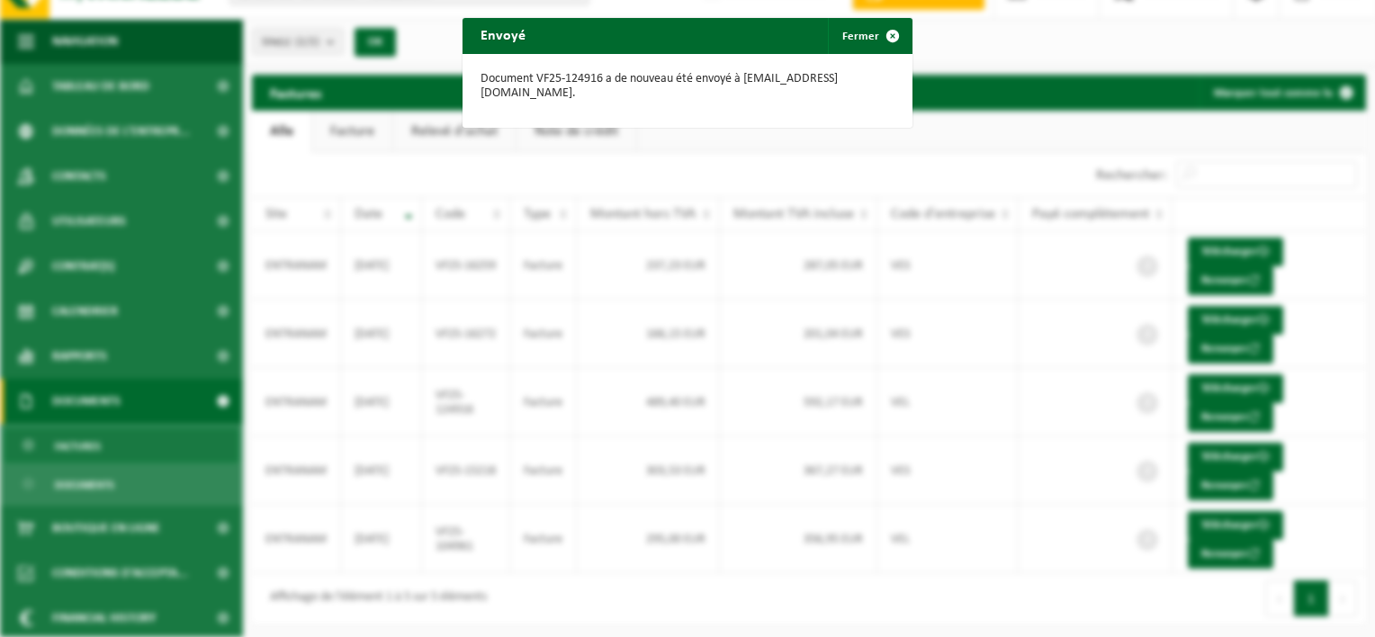
click at [1223, 348] on div "Envoyé Fermer Document VF25-124916 a de nouveau été envoyé à [EMAIL_ADDRESS][DO…" at bounding box center [687, 318] width 1375 height 637
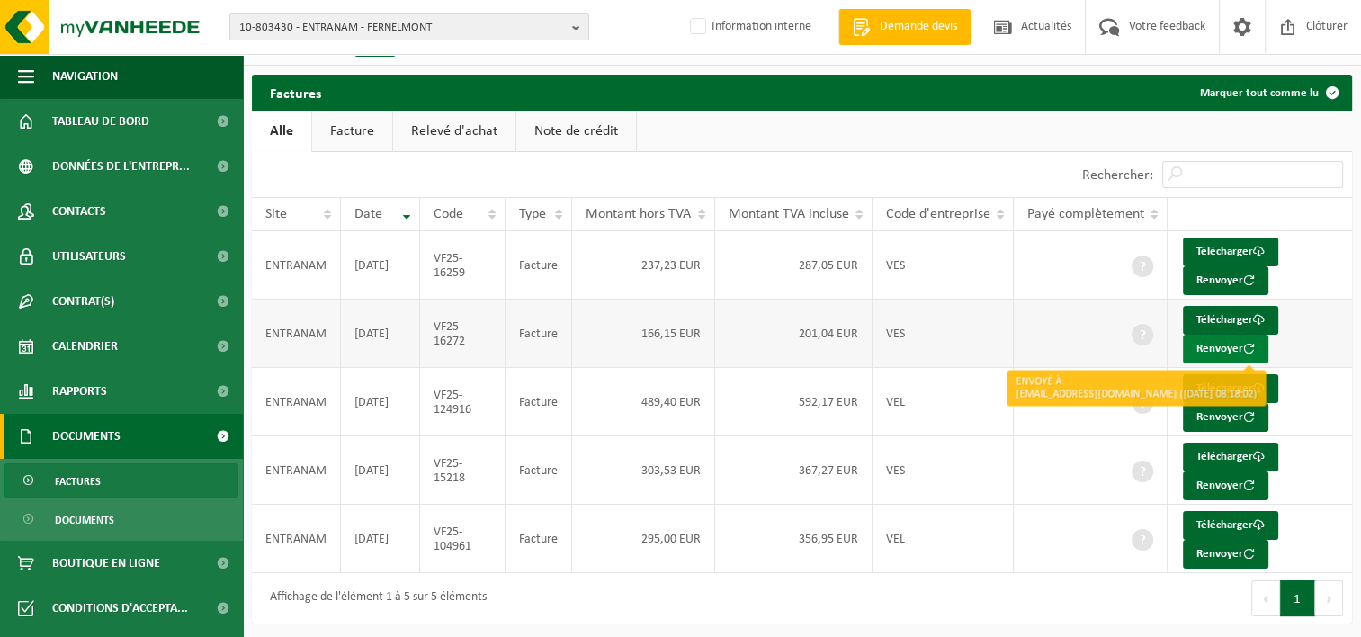
click at [1233, 340] on button "Renvoyer" at bounding box center [1225, 349] width 85 height 29
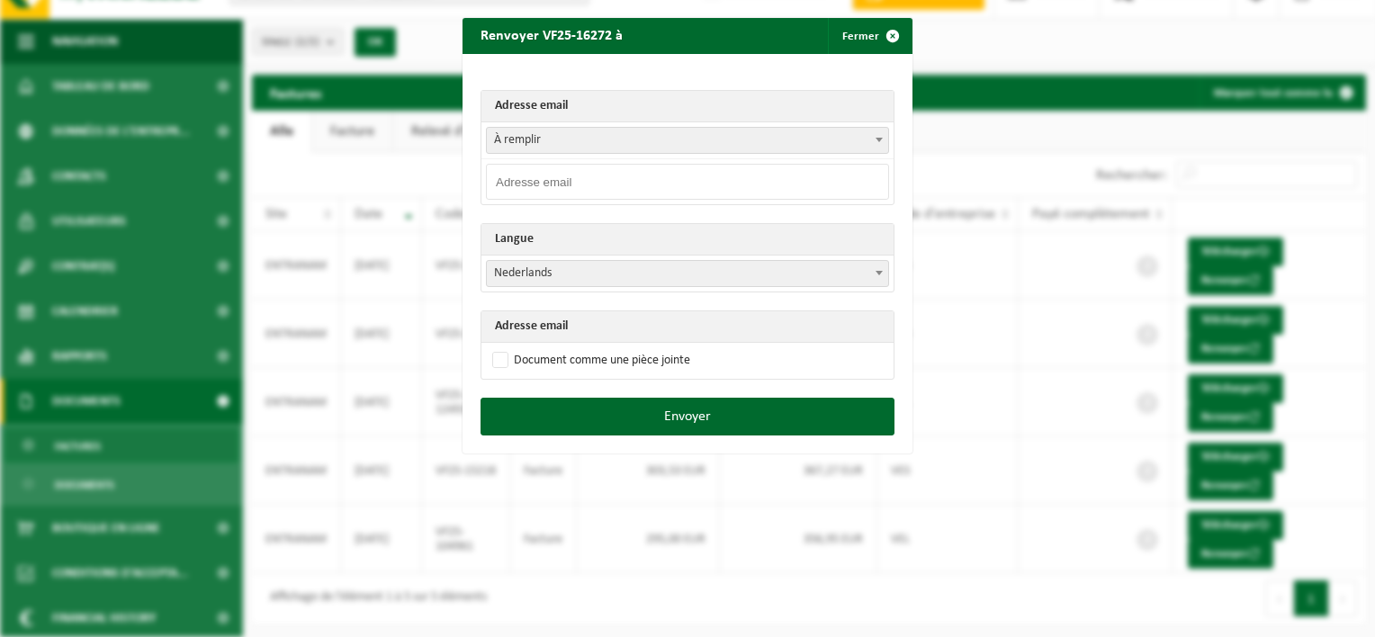
click at [518, 188] on input "email" at bounding box center [687, 182] width 403 height 36
paste input "[EMAIL_ADDRESS][DOMAIN_NAME]"
type input "[EMAIL_ADDRESS][DOMAIN_NAME]"
click at [497, 235] on th "Langue" at bounding box center [687, 239] width 412 height 31
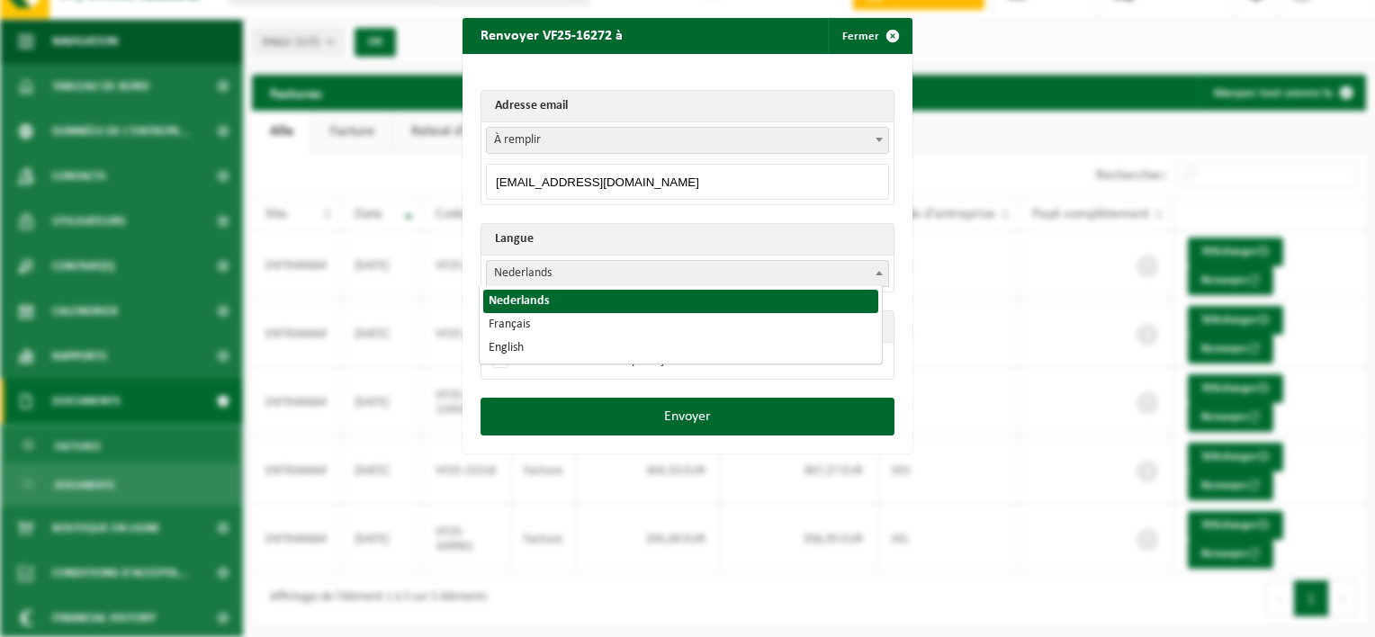
click at [495, 273] on span "Nederlands" at bounding box center [687, 273] width 401 height 25
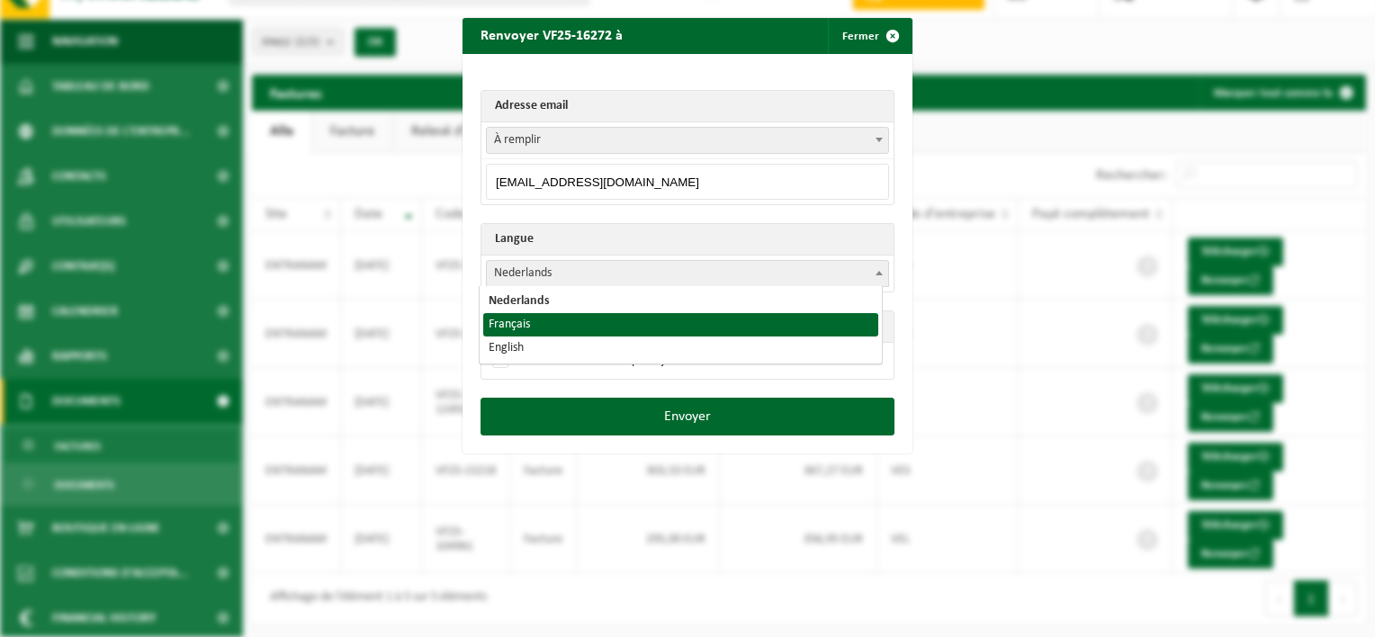
select select "fr"
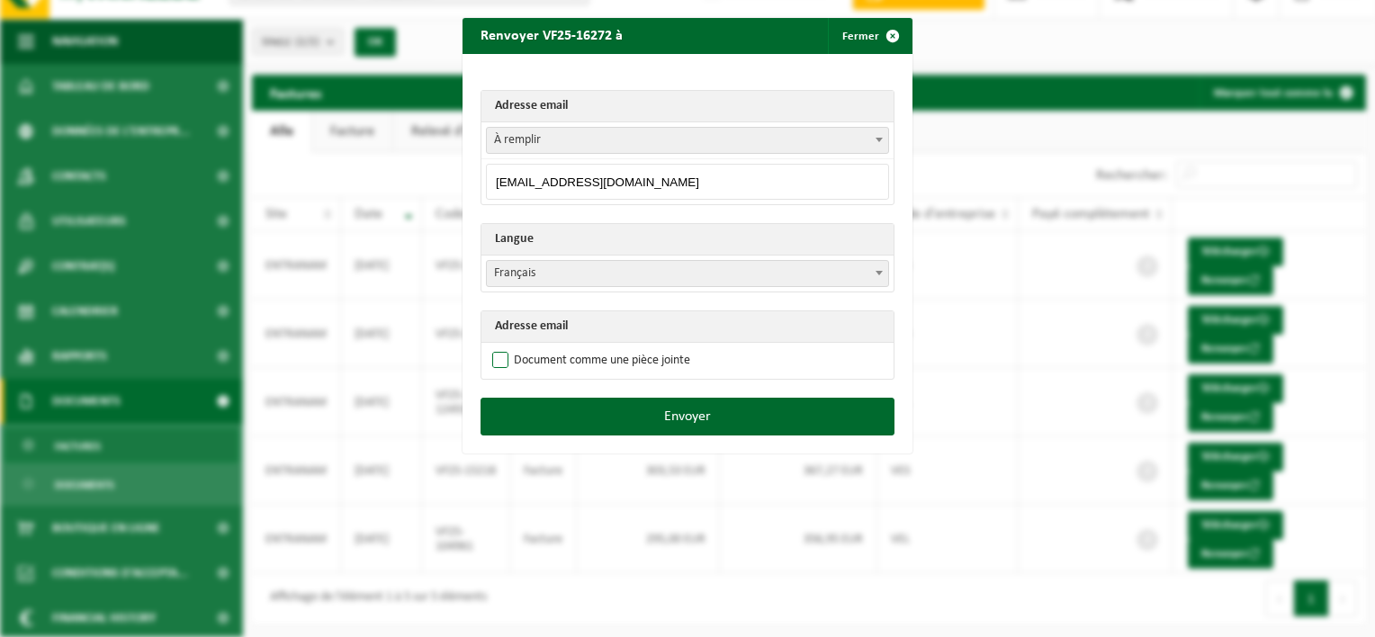
click at [504, 354] on label "Document comme une pièce jointe" at bounding box center [589, 360] width 202 height 27
click at [504, 347] on input "Document comme une pièce jointe" at bounding box center [710, 346] width 450 height 1
checkbox input "true"
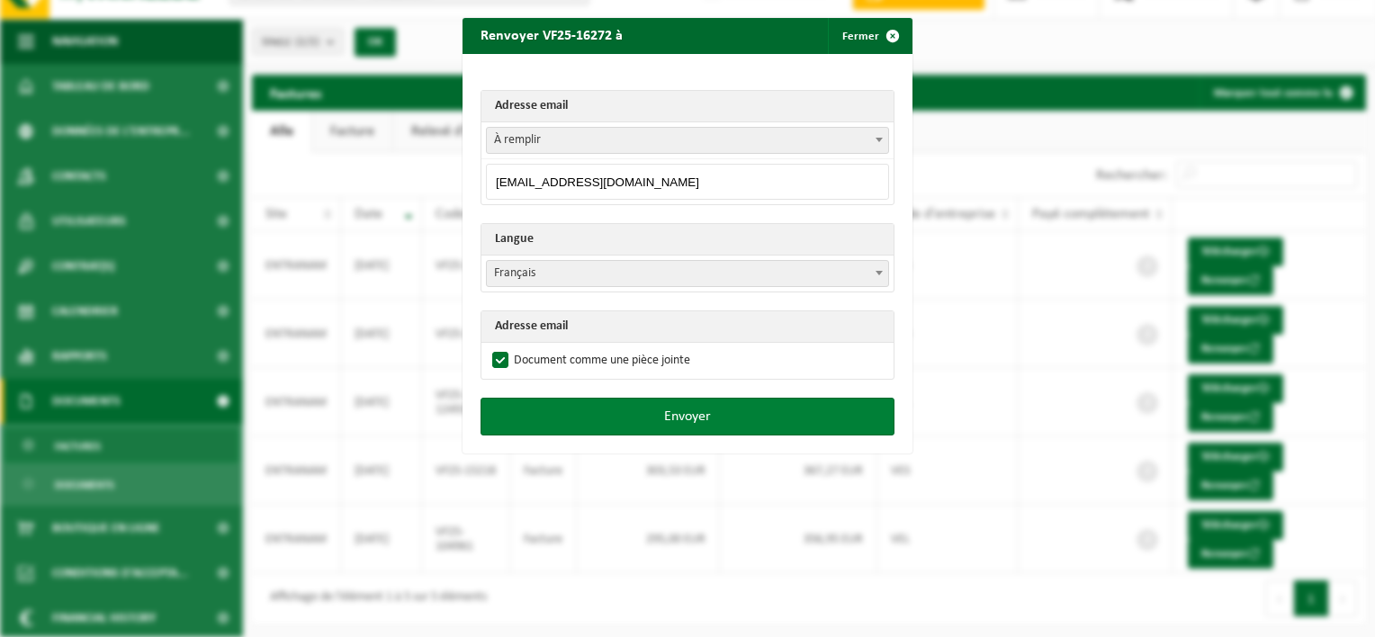
click at [549, 416] on button "Envoyer" at bounding box center [687, 417] width 414 height 38
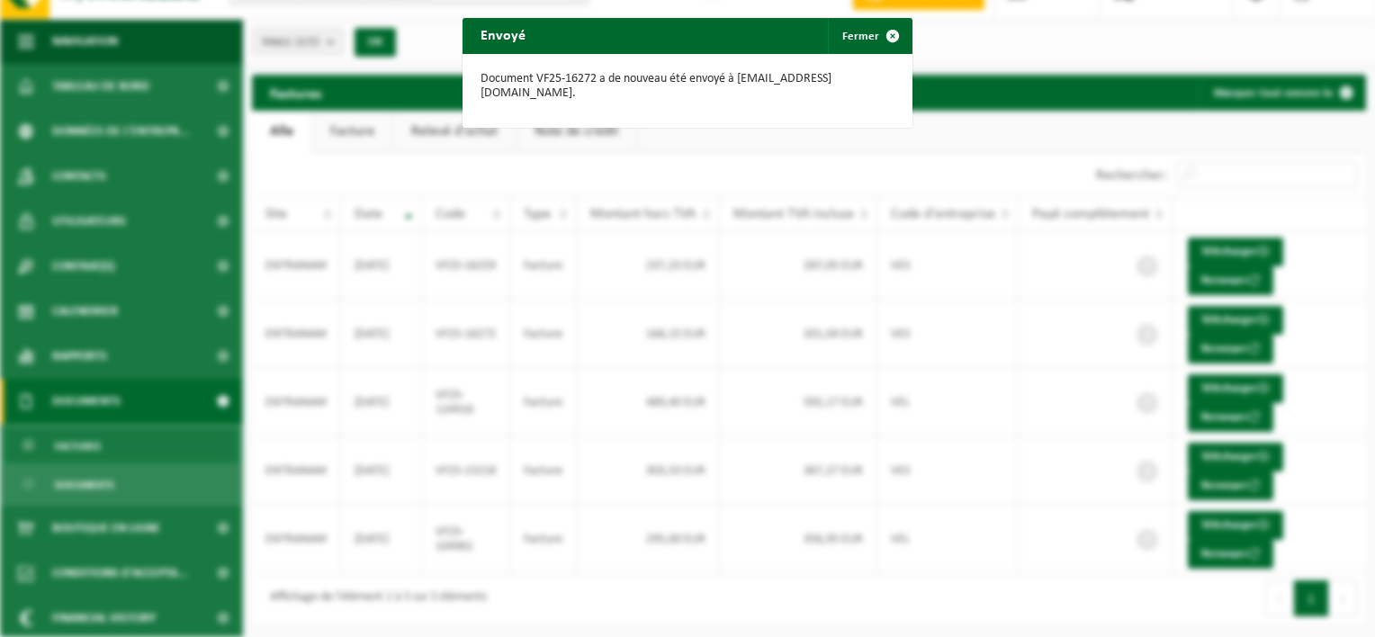
click at [1200, 274] on div "Envoyé Fermer Document VF25-16272 a de nouveau été envoyé à [EMAIL_ADDRESS][DOM…" at bounding box center [687, 318] width 1375 height 637
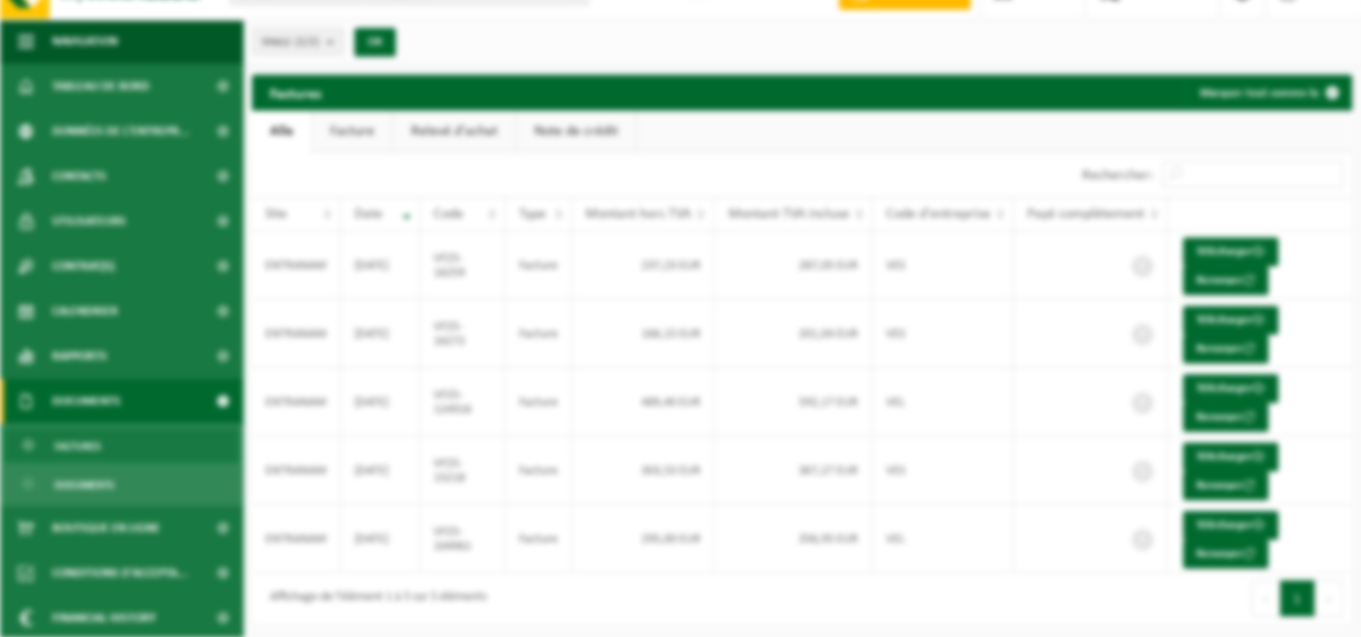
click at [1220, 279] on button "Renvoyer" at bounding box center [1225, 280] width 85 height 29
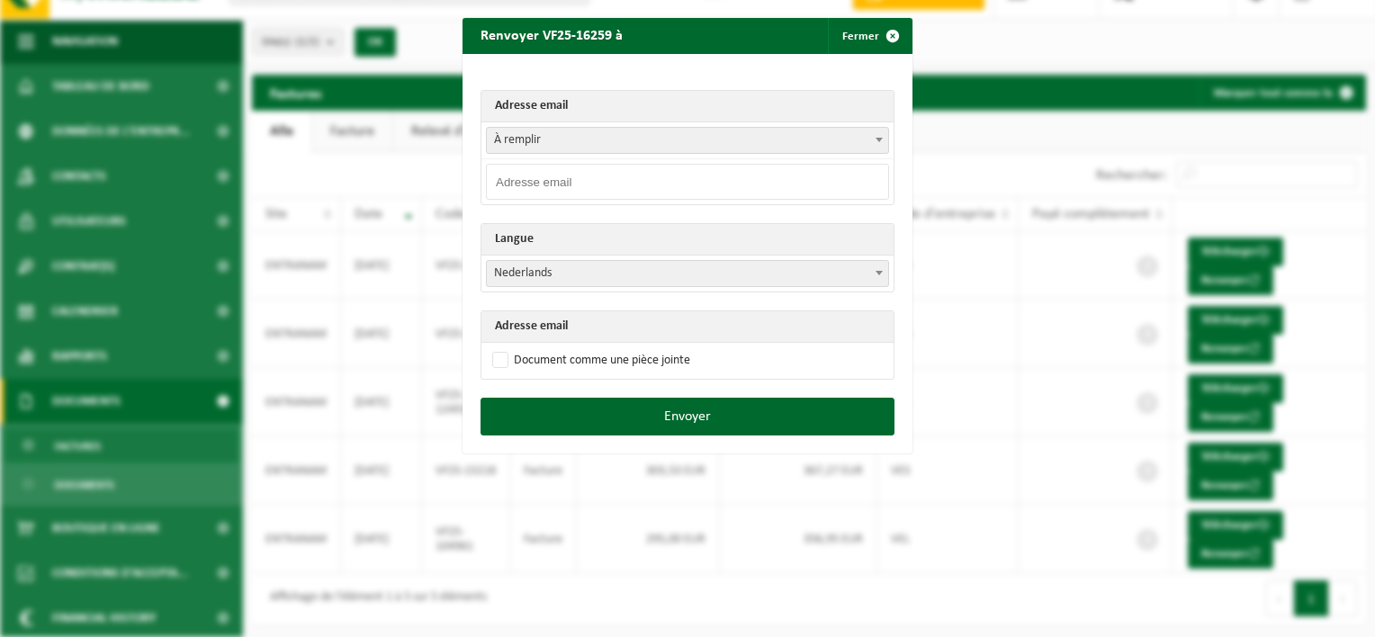
click at [565, 169] on input "email" at bounding box center [687, 182] width 403 height 36
paste input "[EMAIL_ADDRESS][DOMAIN_NAME]"
type input "[EMAIL_ADDRESS][DOMAIN_NAME]"
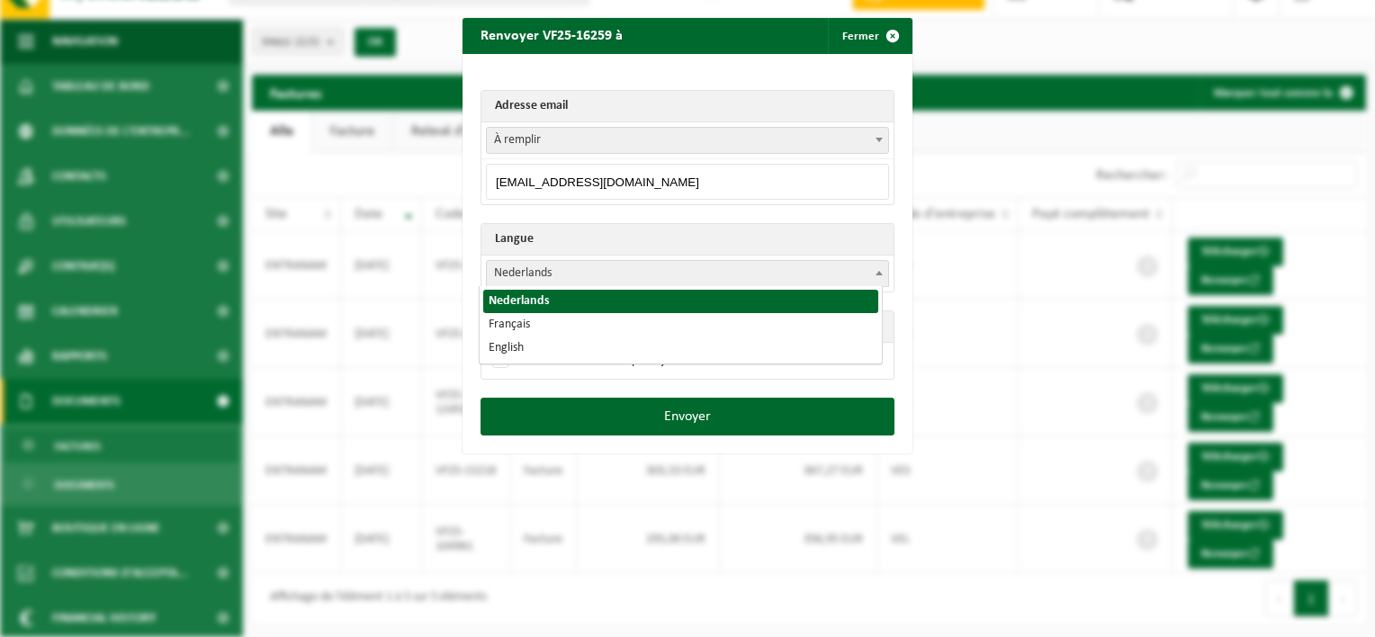
click at [492, 263] on span "Nederlands" at bounding box center [687, 273] width 401 height 25
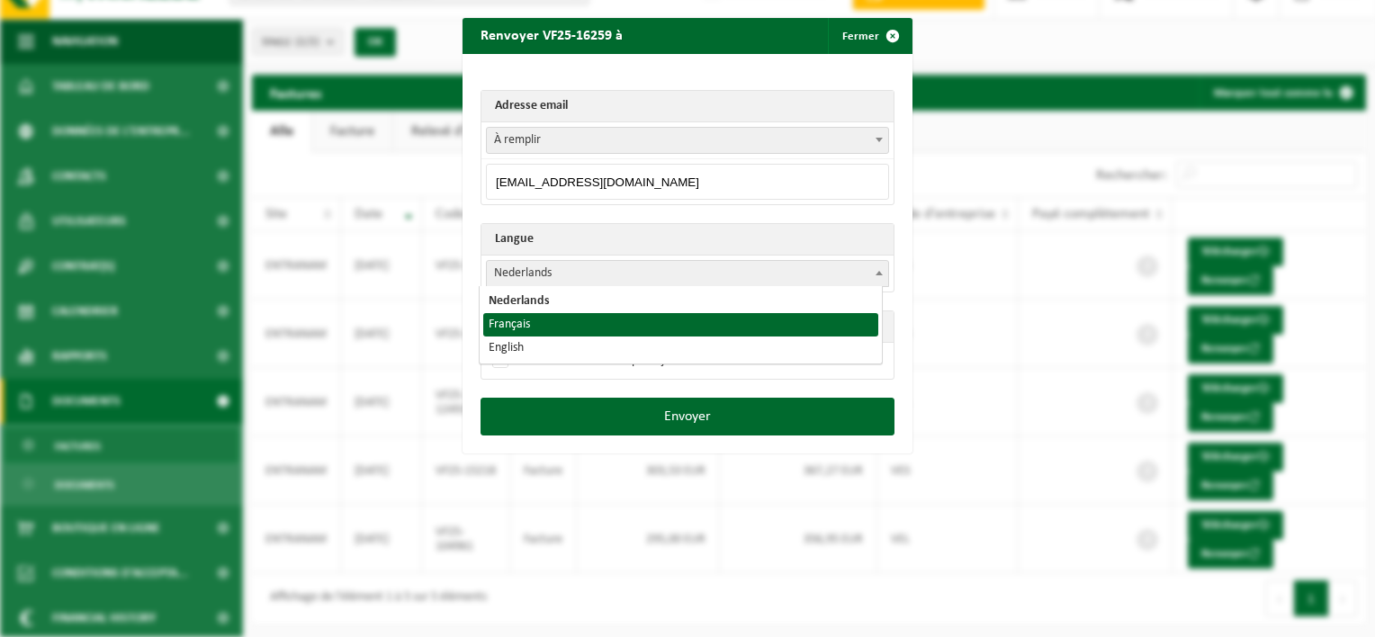
select select "fr"
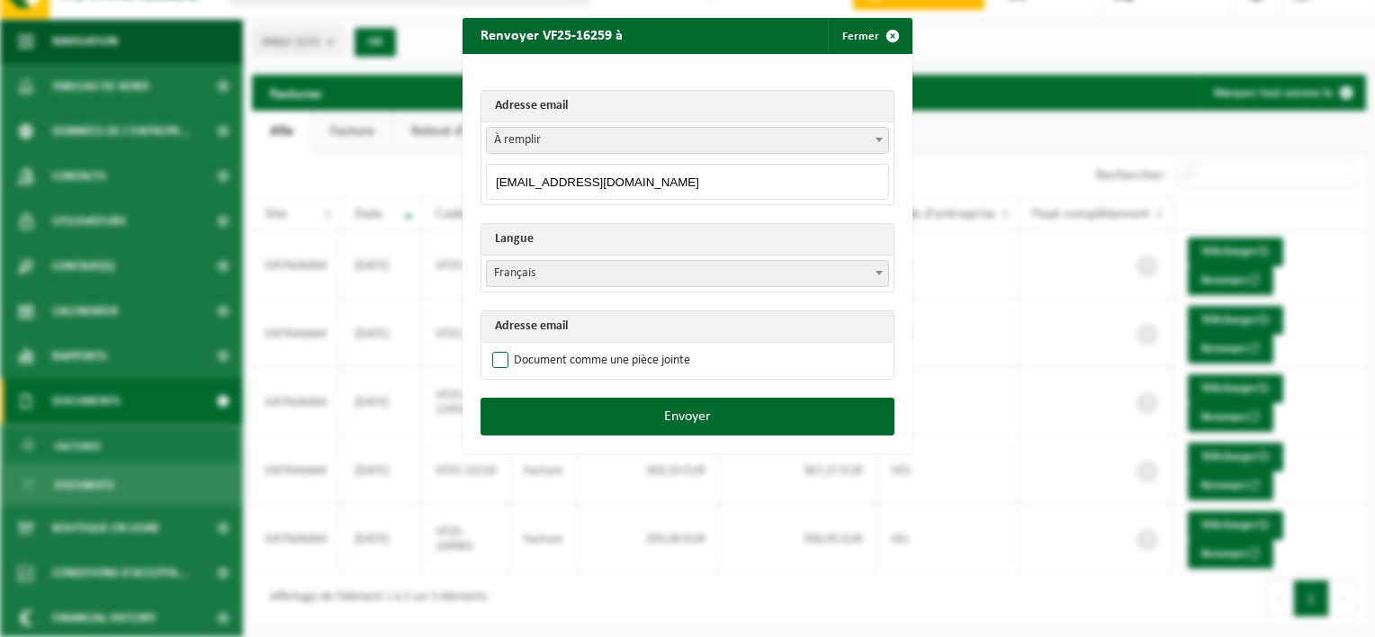
click at [532, 367] on label "Document comme une pièce jointe" at bounding box center [589, 360] width 202 height 27
click at [532, 347] on input "Document comme une pièce jointe" at bounding box center [710, 346] width 450 height 1
checkbox input "true"
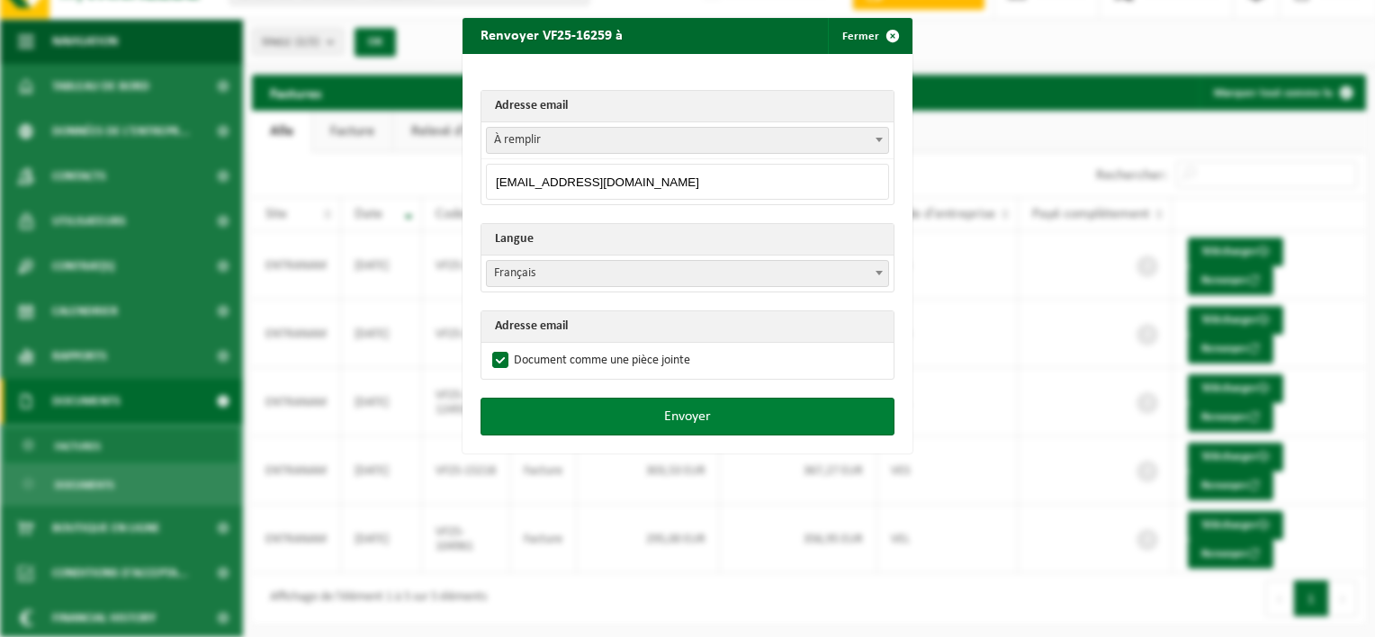
click at [713, 417] on button "Envoyer" at bounding box center [687, 417] width 414 height 38
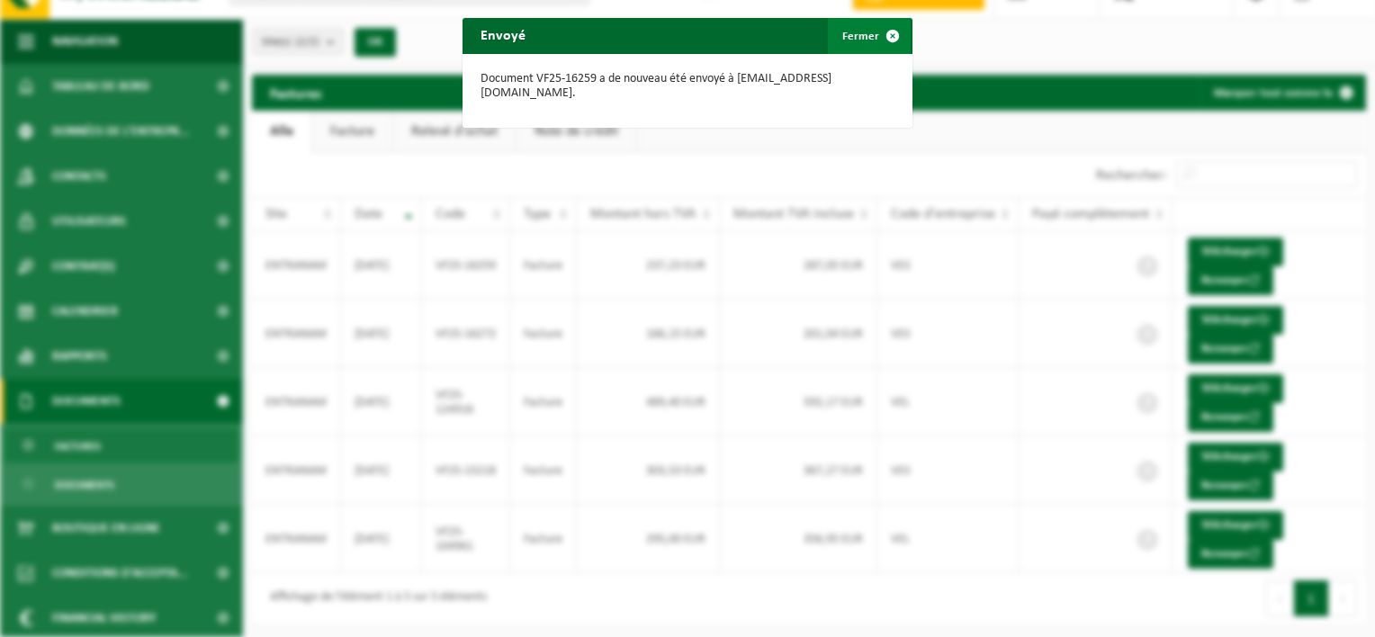
click at [883, 32] on span "button" at bounding box center [892, 36] width 36 height 36
